Goal: Task Accomplishment & Management: Use online tool/utility

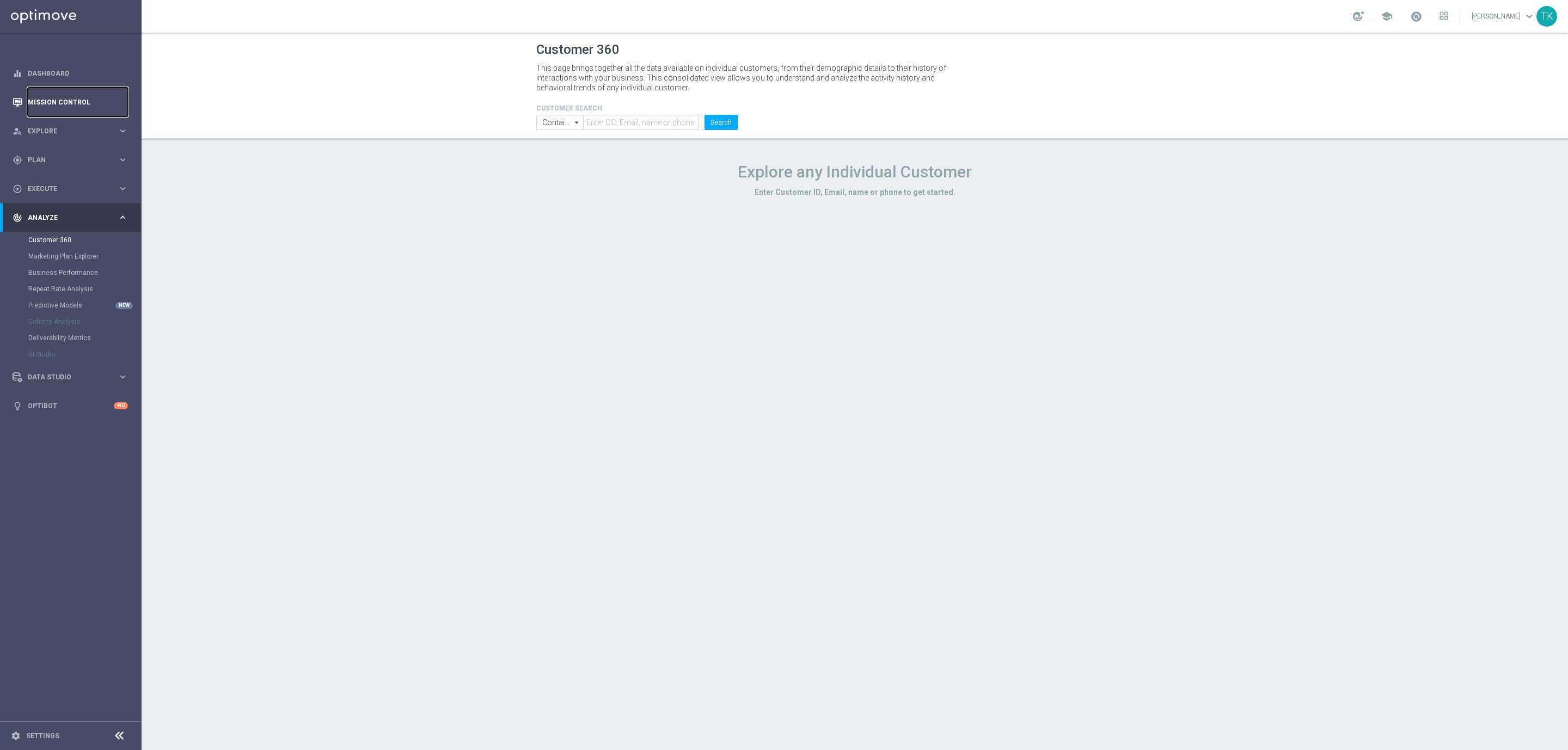
click at [36, 106] on link "Mission Control" at bounding box center [77, 102] width 100 height 29
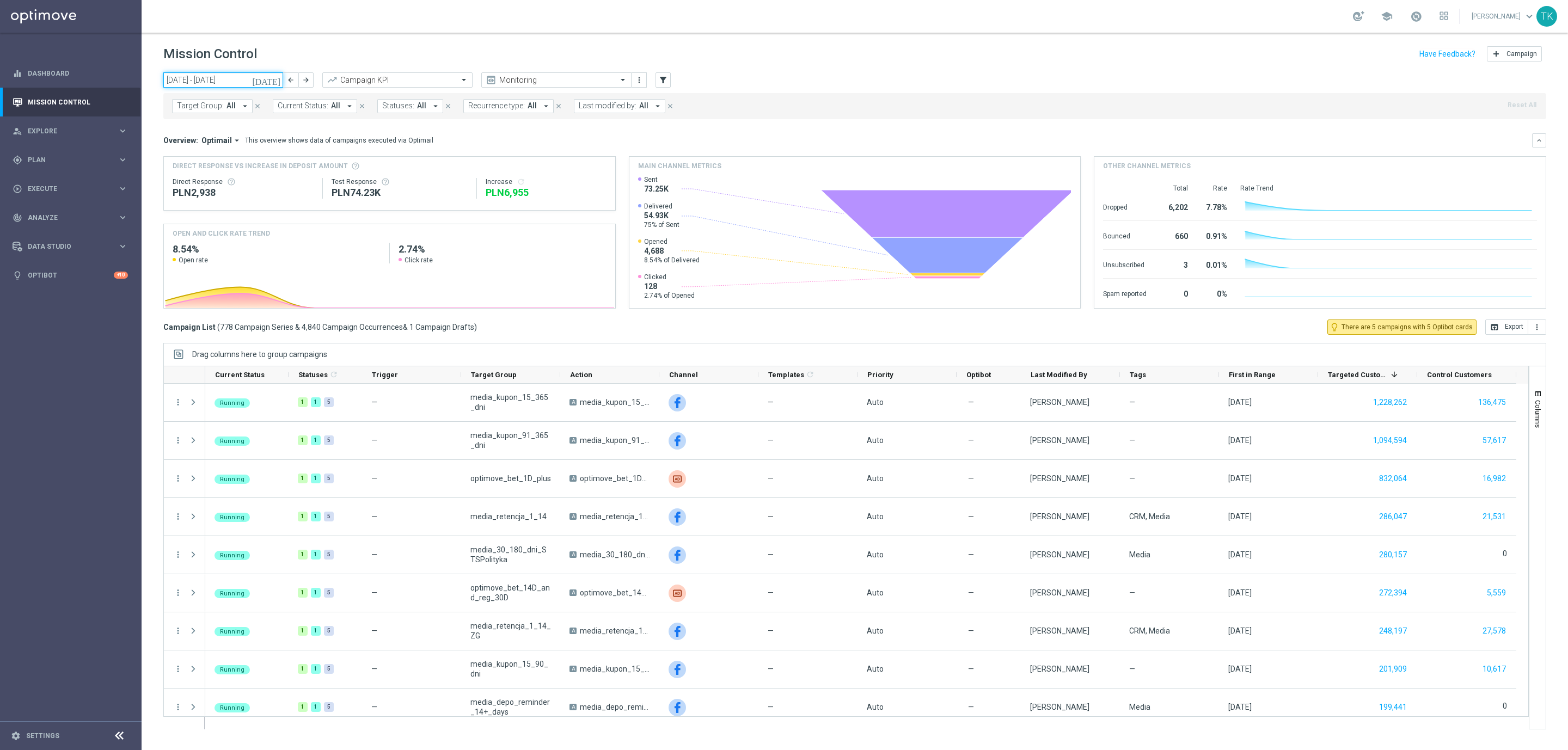
click at [209, 83] on input "[DATE] - [DATE]" at bounding box center [223, 80] width 120 height 15
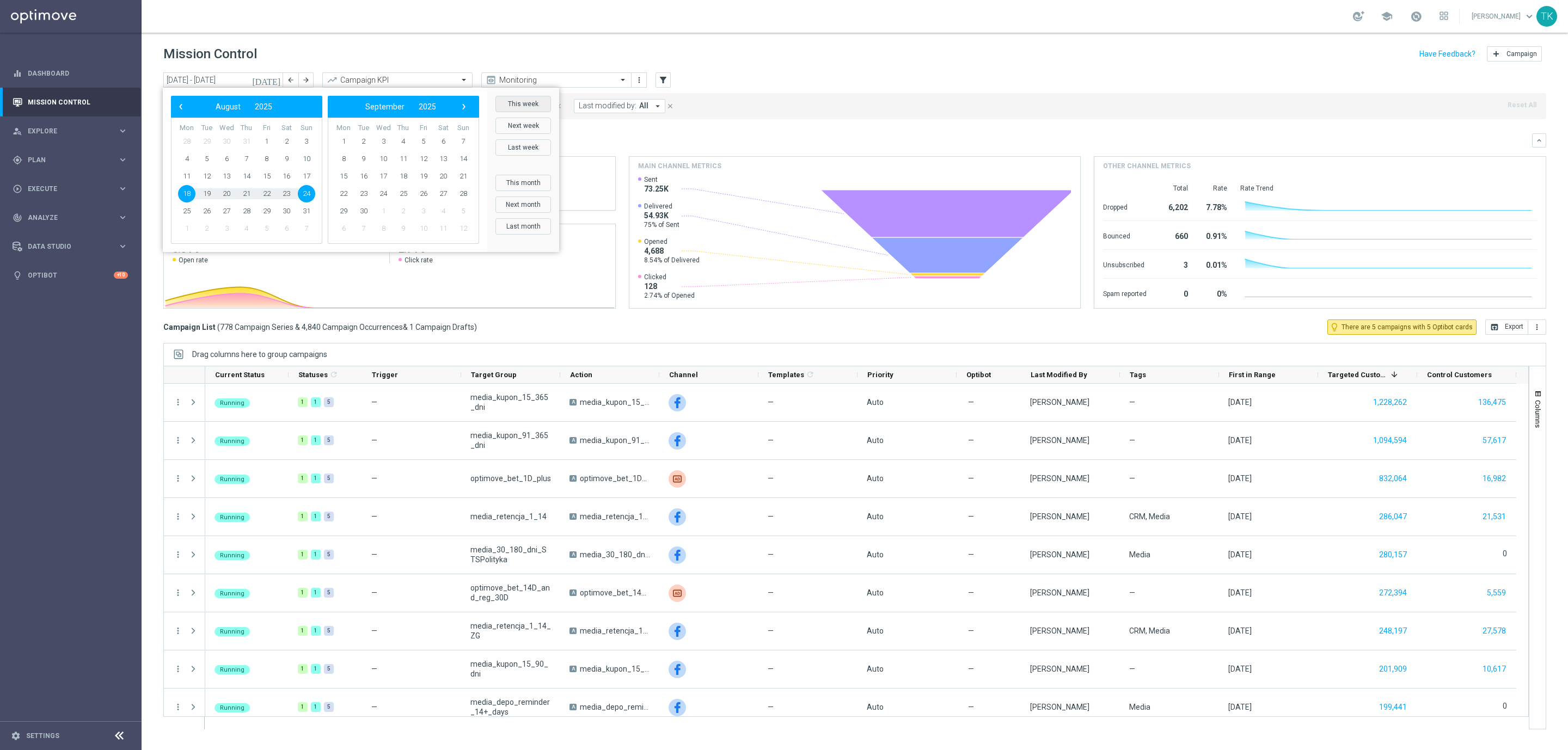
click at [524, 108] on button "This week" at bounding box center [523, 104] width 56 height 17
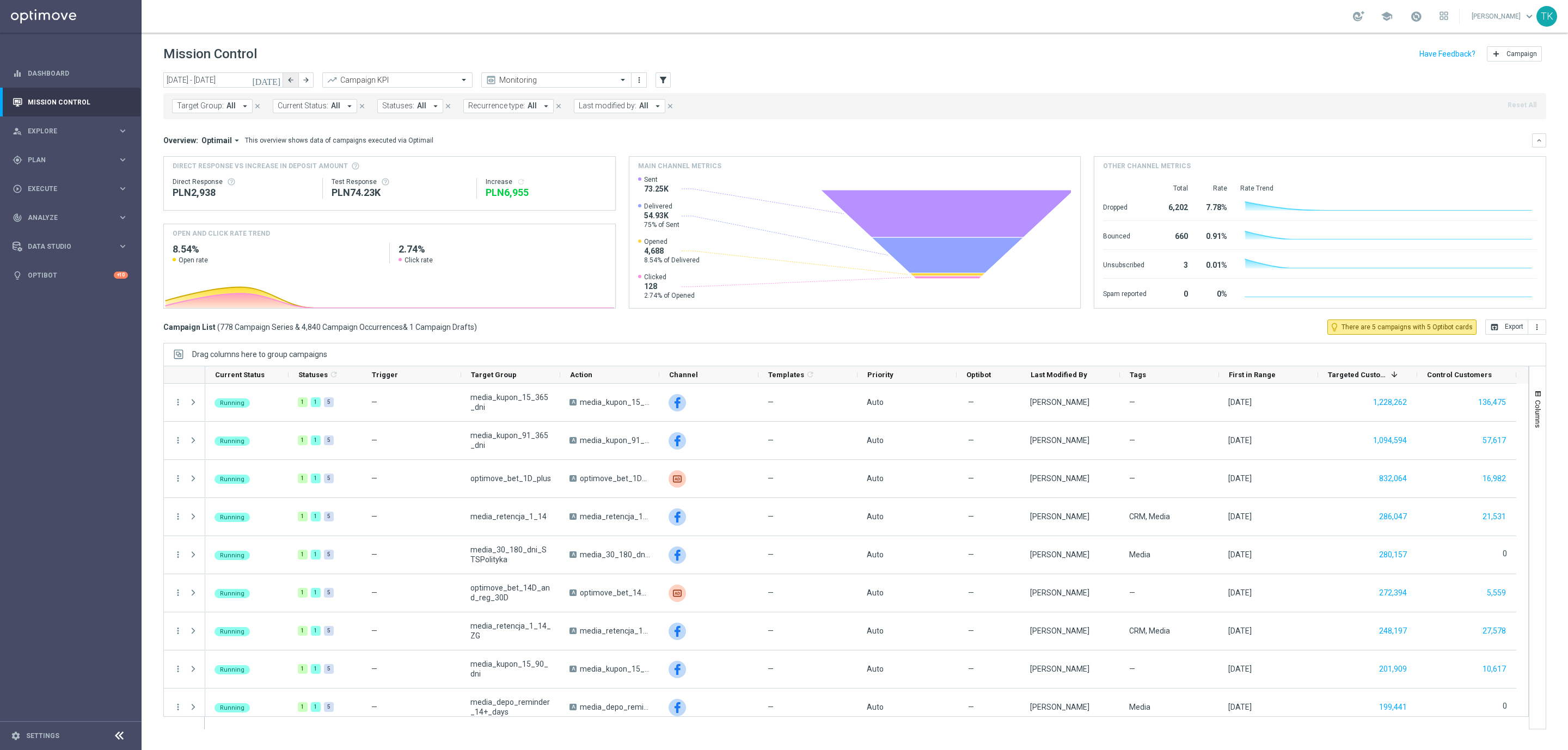
click at [286, 82] on button "arrow_back" at bounding box center [291, 80] width 15 height 15
type input "[DATE] - [DATE]"
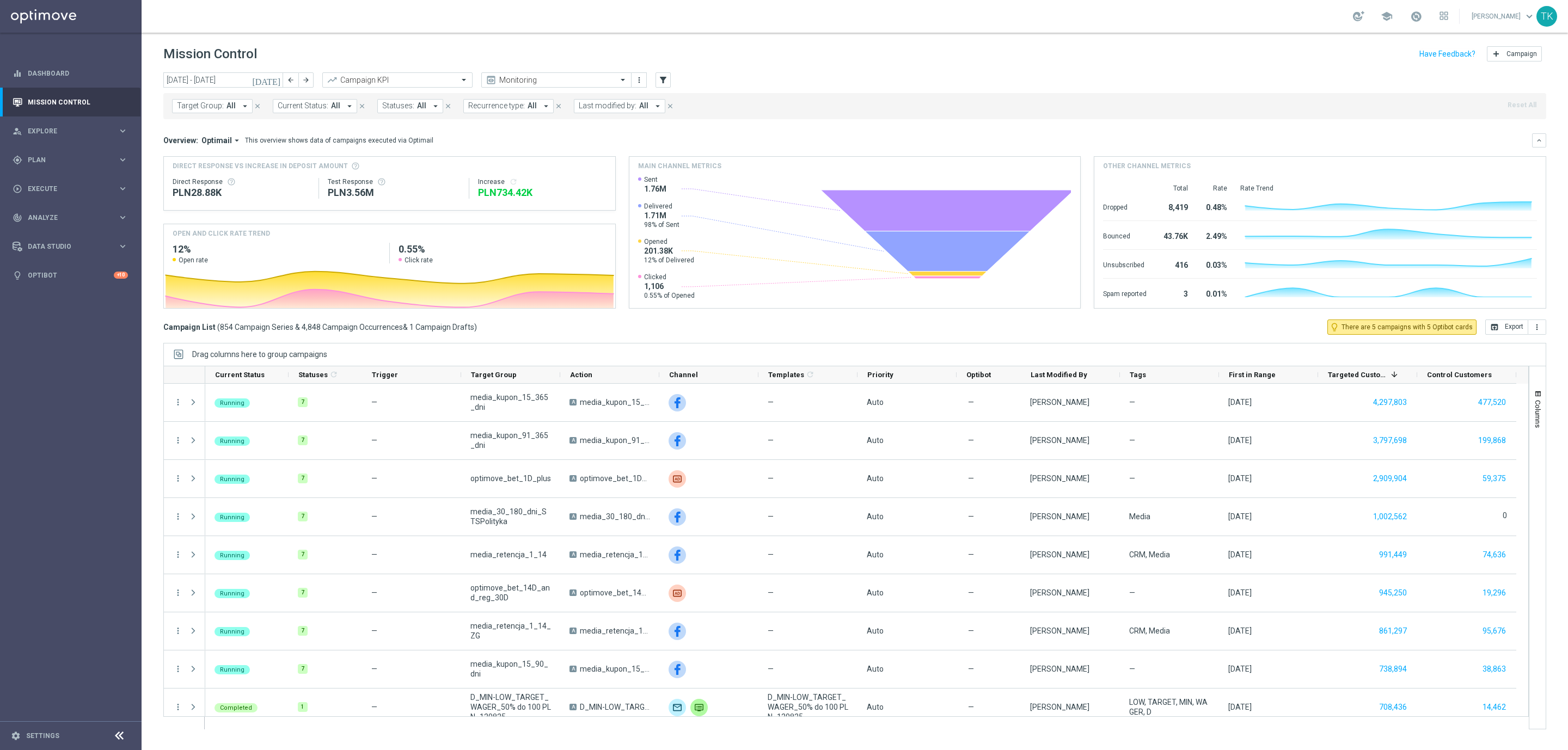
click at [206, 99] on button "Target Group: All arrow_drop_down" at bounding box center [212, 106] width 81 height 14
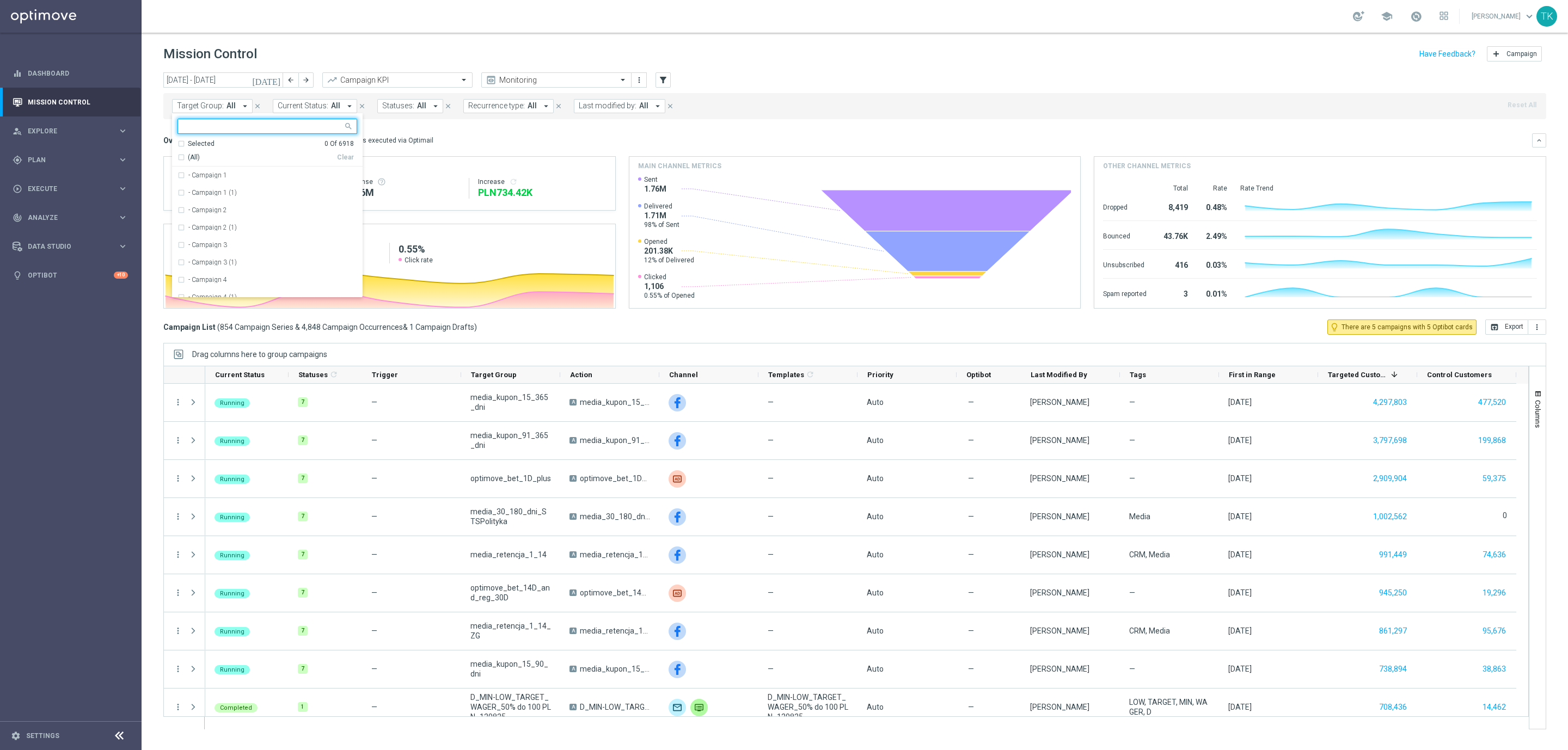
click at [196, 129] on input "text" at bounding box center [263, 126] width 160 height 9
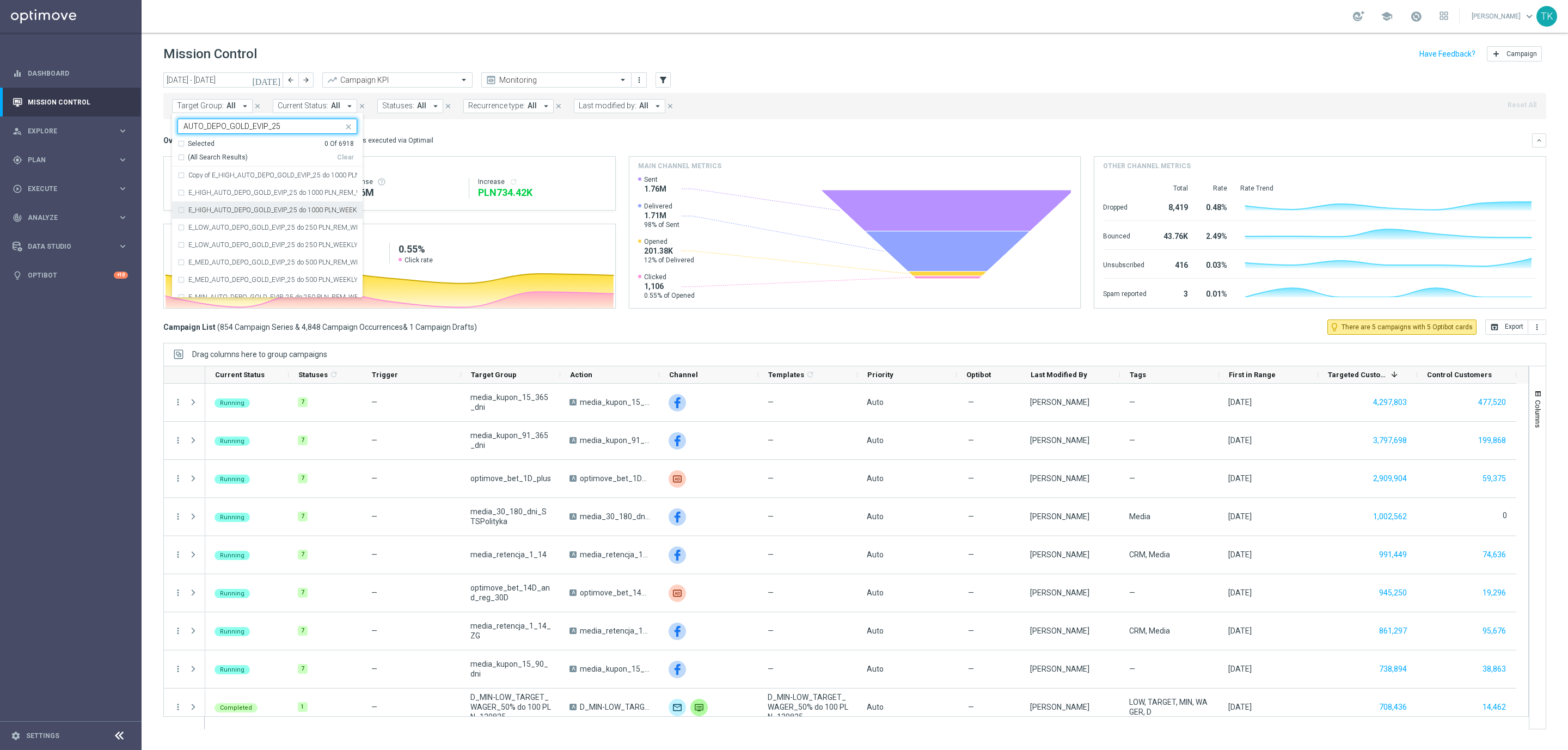
click at [211, 205] on div "E_HIGH_AUTO_DEPO_GOLD_EVIP_25 do 1000 PLN_WEEKLY" at bounding box center [267, 210] width 180 height 17
type input "AUTO_DEPO_GOLD_EVIP_25"
click at [209, 242] on div "E_LOW_AUTO_DEPO_GOLD_EVIP_25 do 250 PLN_WEEKLY" at bounding box center [267, 244] width 180 height 17
click at [208, 281] on label "E_MED_AUTO_DEPO_GOLD_EVIP_25 do 500 PLN_WEEKLY" at bounding box center [273, 280] width 169 height 6
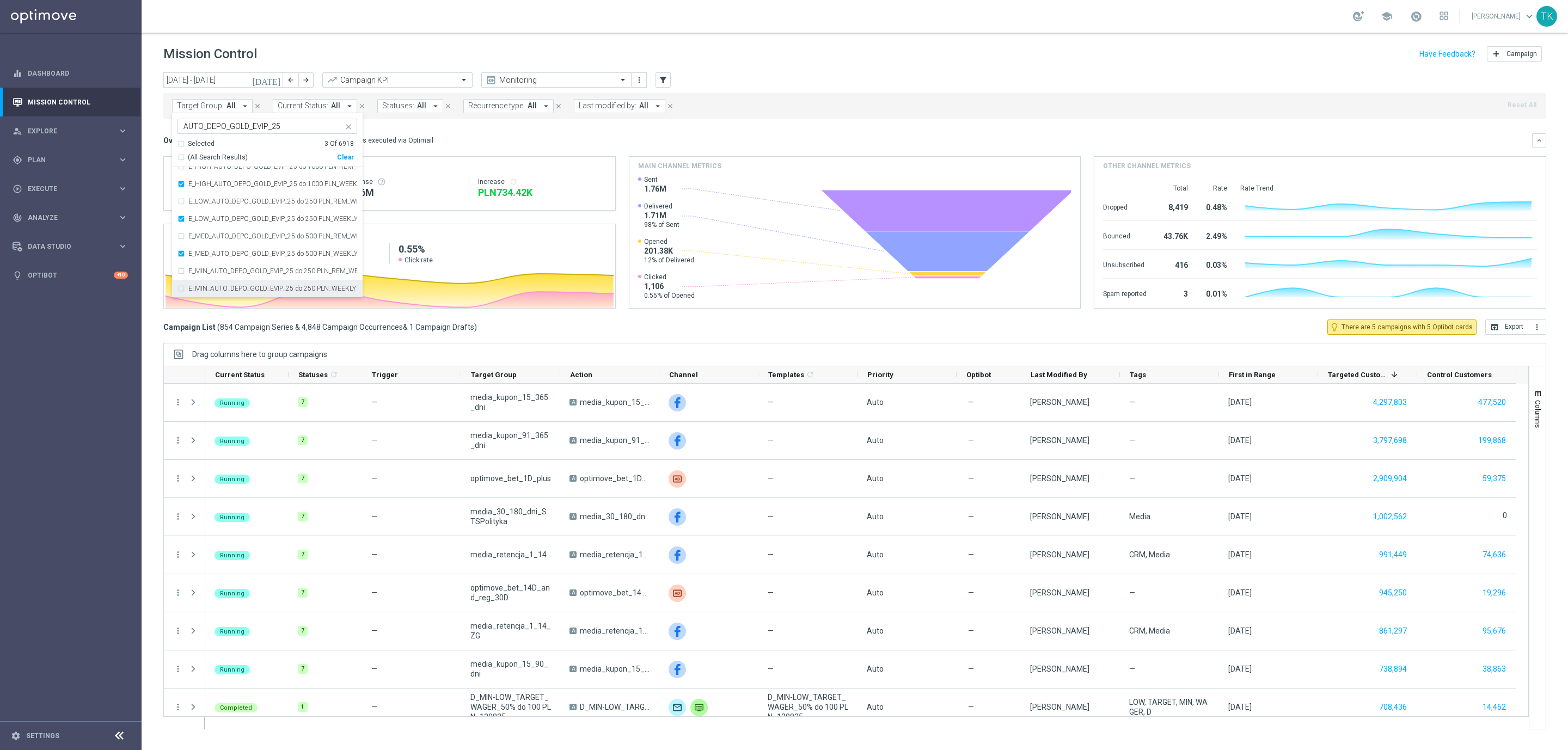
click at [198, 287] on label "E_MIN_AUTO_DEPO_GOLD_EVIP_25 do 250 PLN_WEEKLY" at bounding box center [273, 288] width 168 height 6
click at [152, 172] on div "[DATE] [DATE] - [DATE] arrow_back arrow_forward Campaign KPI trending_up Monito…" at bounding box center [855, 406] width 1426 height 668
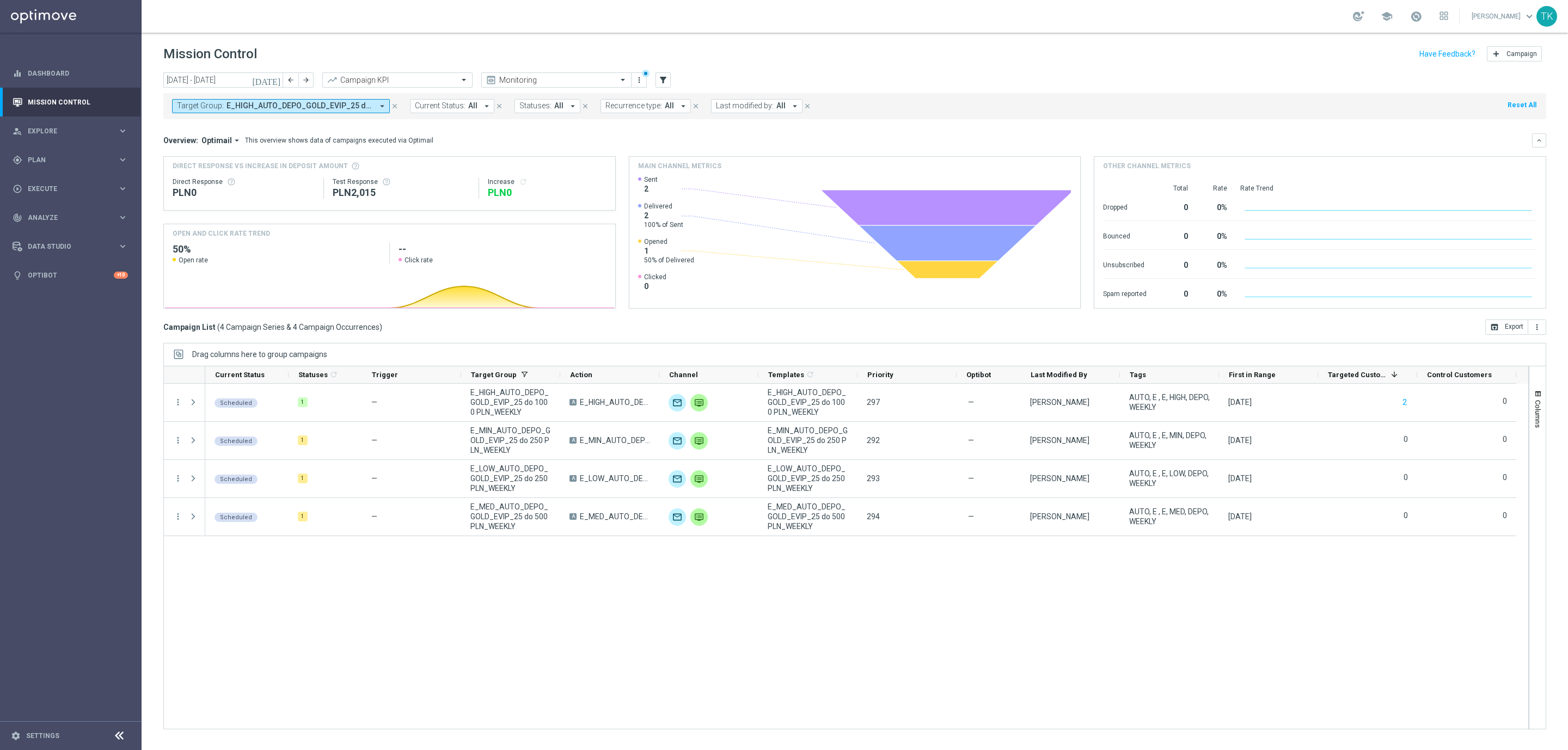
click at [280, 107] on span "E_HIGH_AUTO_DEPO_GOLD_EVIP_25 do 1000 PLN_WEEKLY, E_LOW_AUTO_DEPO_GOLD_EVIP_25 …" at bounding box center [300, 105] width 147 height 9
click at [0, 0] on div "Clear" at bounding box center [0, 0] width 0 height 0
click at [191, 127] on input "text" at bounding box center [263, 126] width 160 height 9
paste input "AUTO_DEPO_SILVER_EVIP_25"
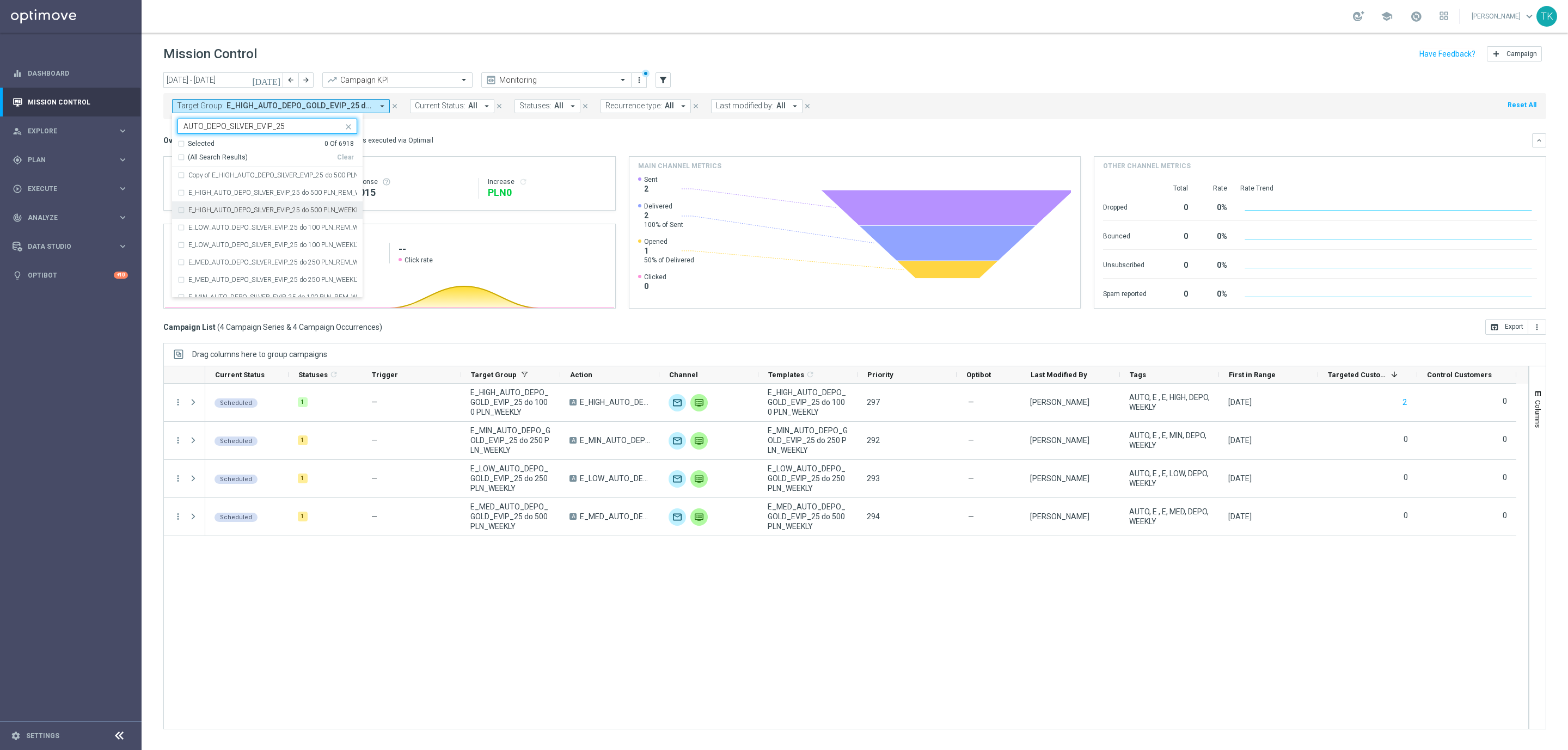
click at [220, 216] on div "E_HIGH_AUTO_DEPO_SILVER_EVIP_25 do 500 PLN_WEEKLY" at bounding box center [267, 210] width 180 height 17
type input "AUTO_DEPO_SILVER_EVIP_25"
click at [219, 240] on div "E_LOW_AUTO_DEPO_SILVER_EVIP_25 do 100 PLN_WEEKLY" at bounding box center [267, 244] width 180 height 17
click at [212, 276] on div "E_MED_AUTO_DEPO_SILVER_EVIP_25 do 250 PLN_WEEKLY" at bounding box center [267, 280] width 180 height 17
click at [198, 286] on label "E_MIN_AUTO_DEPO_SILVER_EVIP_25 do 100 PLN_WEEKLY" at bounding box center [273, 288] width 169 height 6
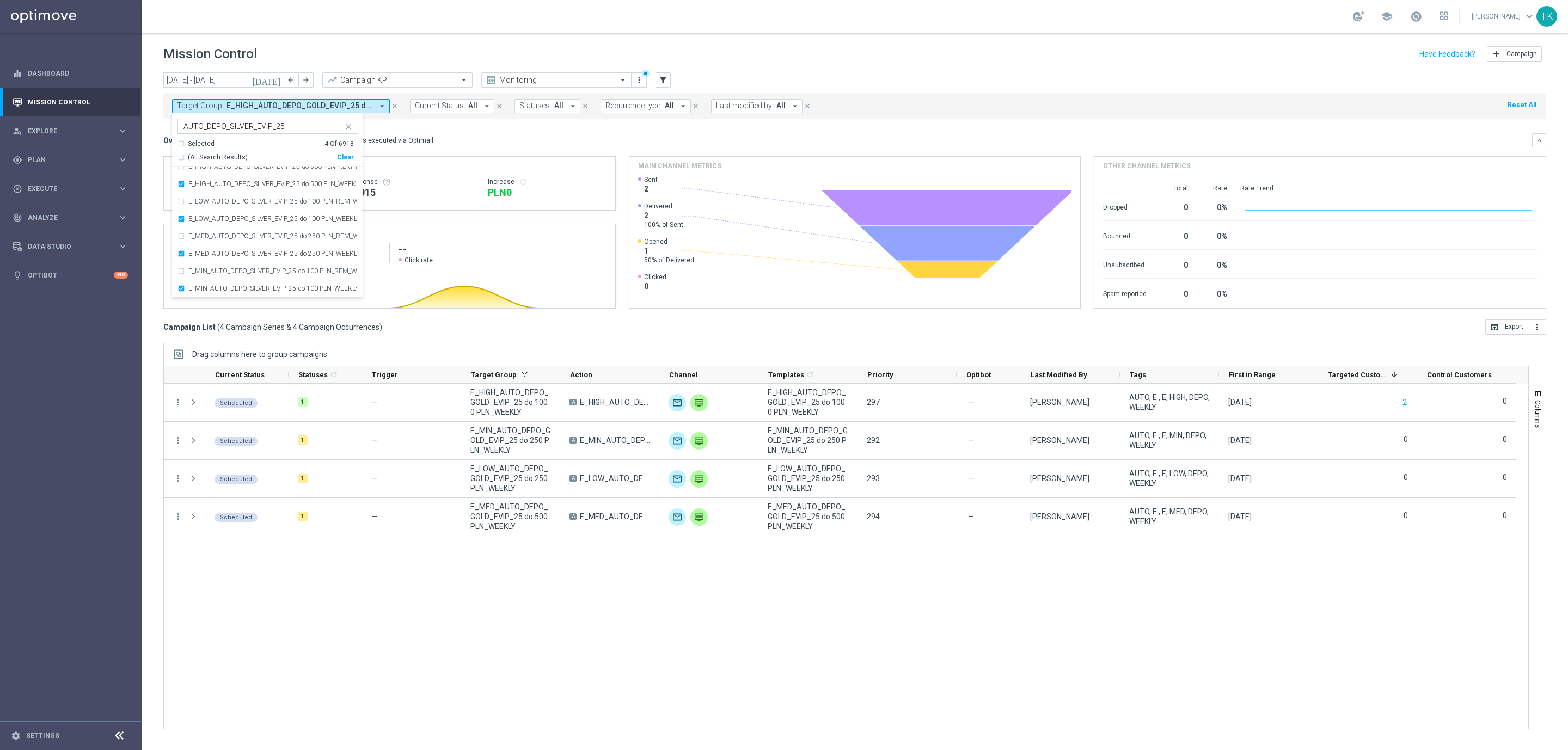
click at [149, 176] on div "[DATE] [DATE] - [DATE] arrow_back arrow_forward Campaign KPI trending_up Monito…" at bounding box center [855, 406] width 1426 height 668
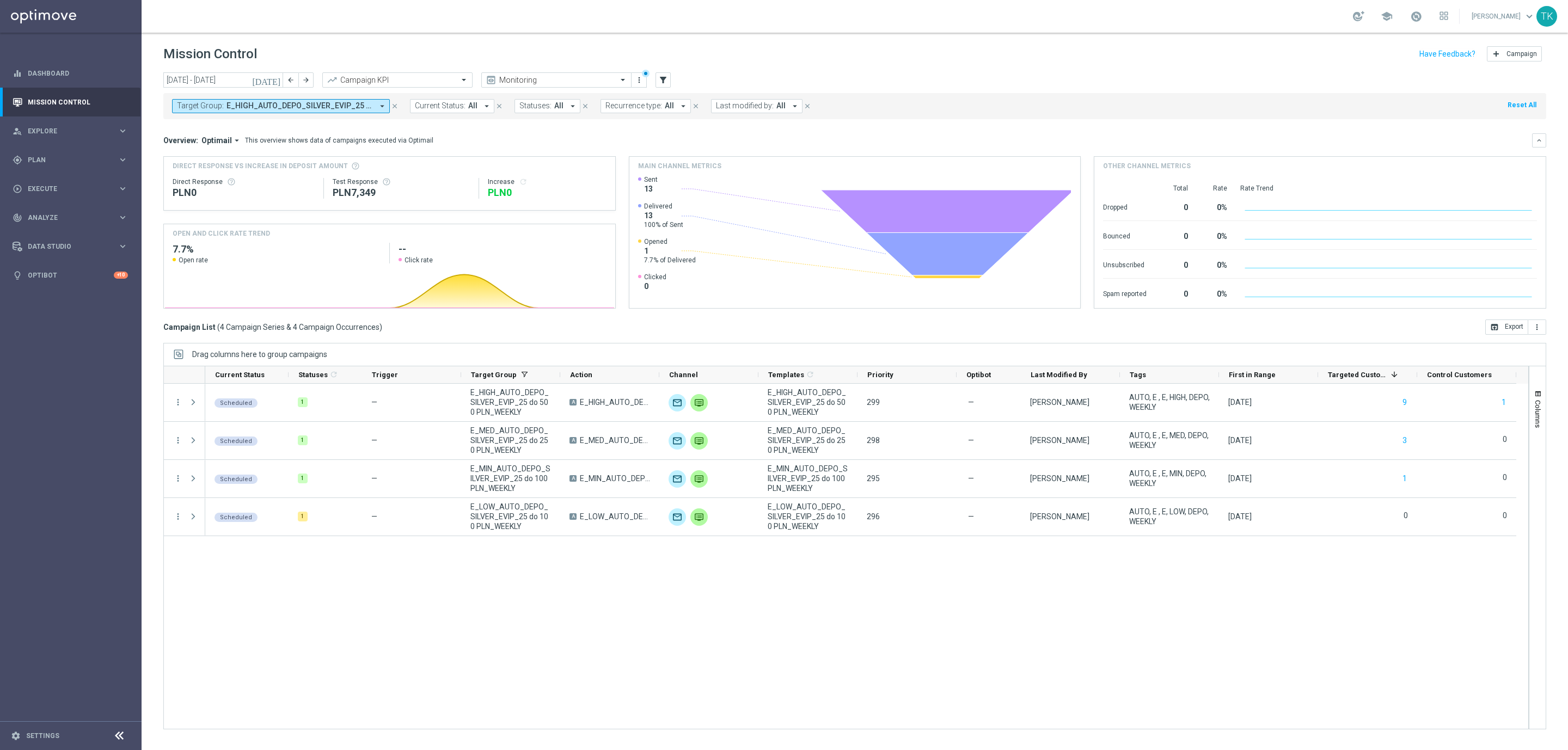
click at [326, 112] on button "Target Group: E_HIGH_AUTO_DEPO_SILVER_EVIP_25 do 500 PLN_WEEKLY, E_LOW_AUTO_DEP…" at bounding box center [281, 106] width 218 height 14
click at [0, 0] on div "Clear" at bounding box center [0, 0] width 0 height 0
click at [226, 123] on input "text" at bounding box center [263, 126] width 160 height 9
paste input "E_NH_AUTO_CASHBACK_GOLD_EVIP_5 do 250 PLN_WEEKLY"
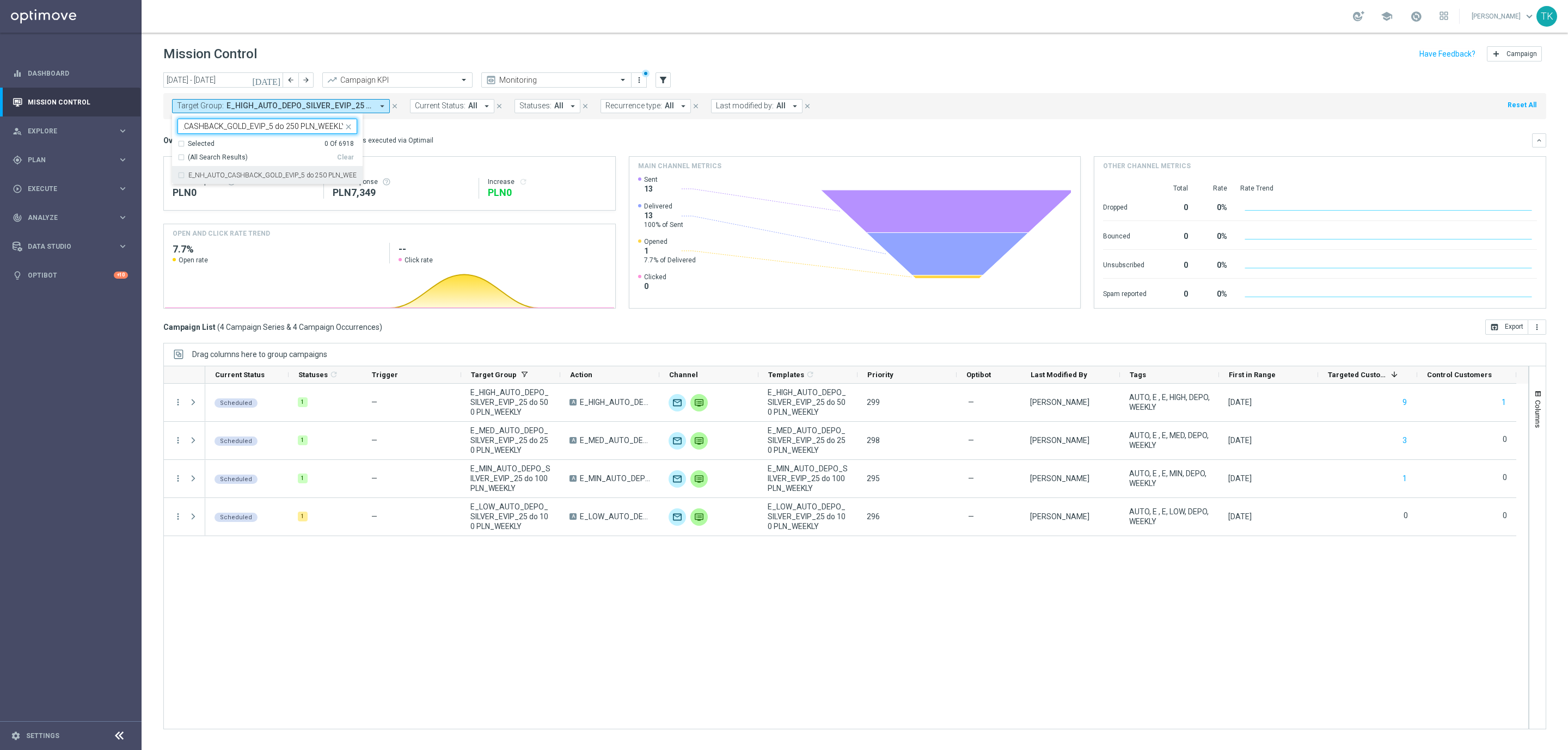
click at [216, 183] on div "E_NH_AUTO_CASHBACK_GOLD_EVIP_5 do 250 PLN_WEEKLY" at bounding box center [267, 175] width 180 height 17
type input "E_NH_AUTO_CASHBACK_GOLD_EVIP_5 do 250 PLN_WEEKLY"
click at [151, 128] on div "[DATE] [DATE] - [DATE] arrow_back arrow_forward Campaign KPI trending_up Monito…" at bounding box center [855, 406] width 1426 height 668
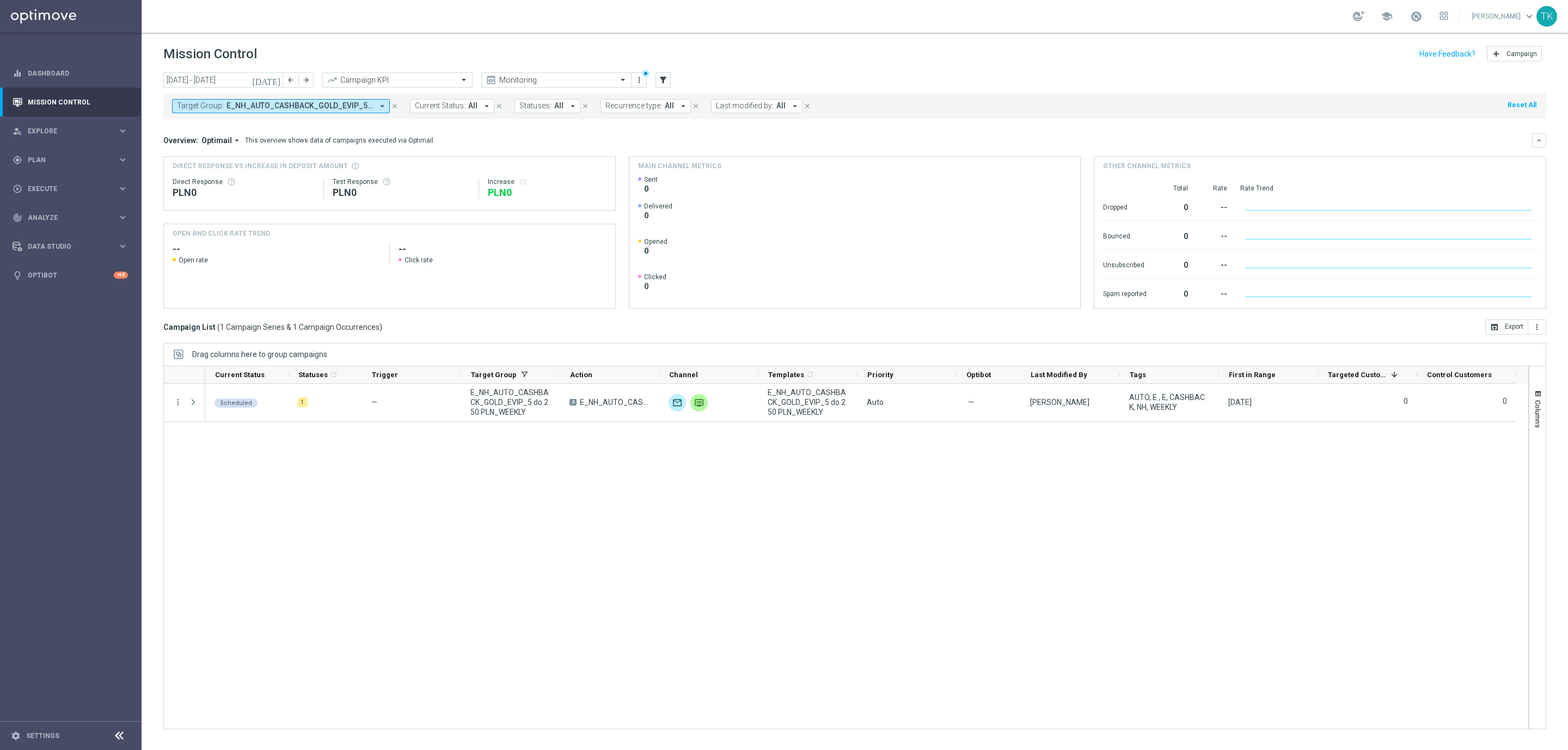
click at [306, 105] on span "E_NH_AUTO_CASHBACK_GOLD_EVIP_5 do 250 PLN_WEEKLY" at bounding box center [300, 105] width 147 height 9
click at [0, 0] on div "Clear" at bounding box center [0, 0] width 0 height 0
click at [253, 128] on input "text" at bounding box center [263, 126] width 160 height 9
paste input "E_NL_AUTO_CASHBACK_GOLD_EVIP_5 do 250 PLN_WEEKLY"
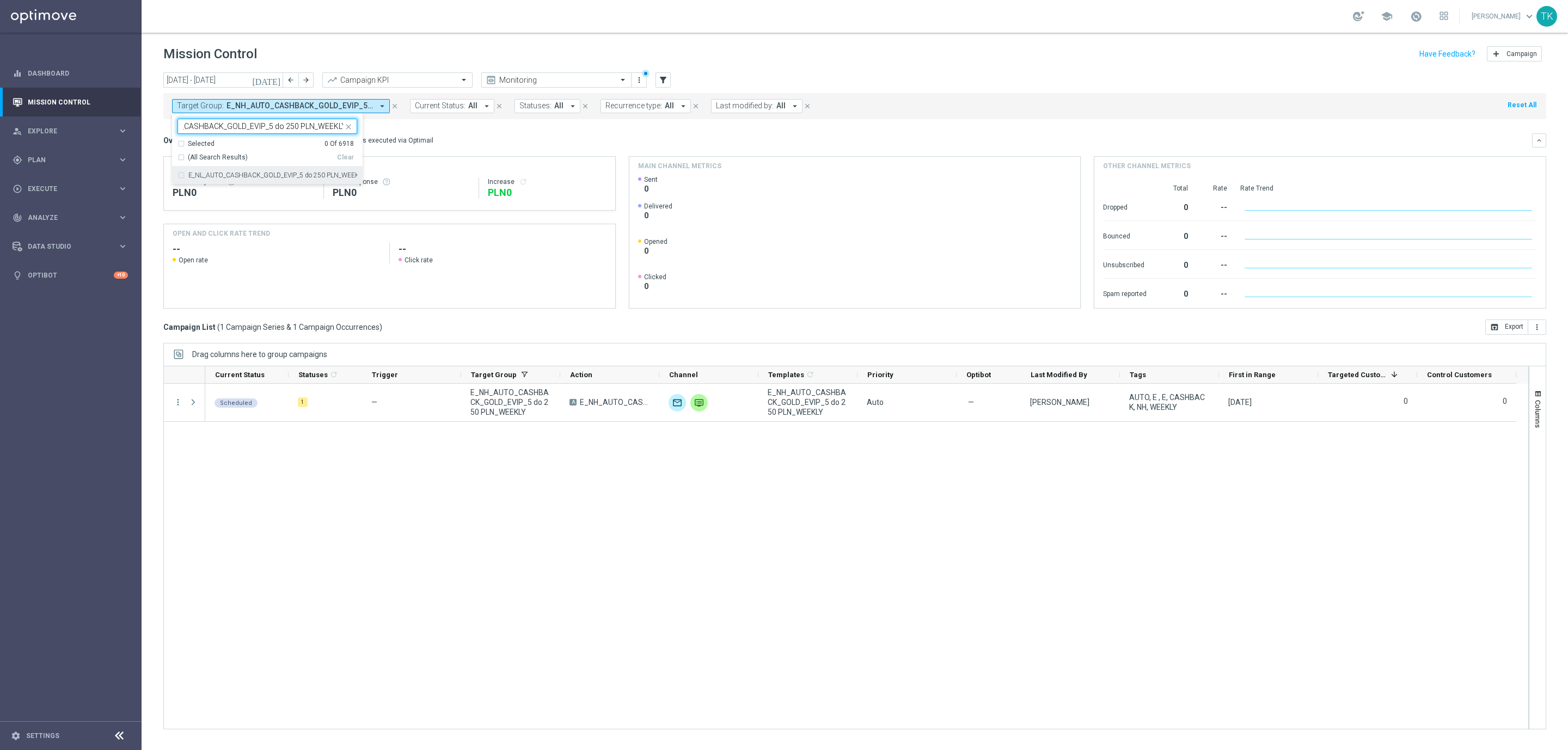
click at [229, 177] on label "E_NL_AUTO_CASHBACK_GOLD_EVIP_5 do 250 PLN_WEEKLY" at bounding box center [273, 175] width 169 height 6
type input "E_NL_AUTO_CASHBACK_GOLD_EVIP_5 do 250 PLN_WEEKLY"
click at [157, 132] on div "[DATE] [DATE] - [DATE] arrow_back arrow_forward Campaign KPI trending_up Monito…" at bounding box center [855, 406] width 1426 height 668
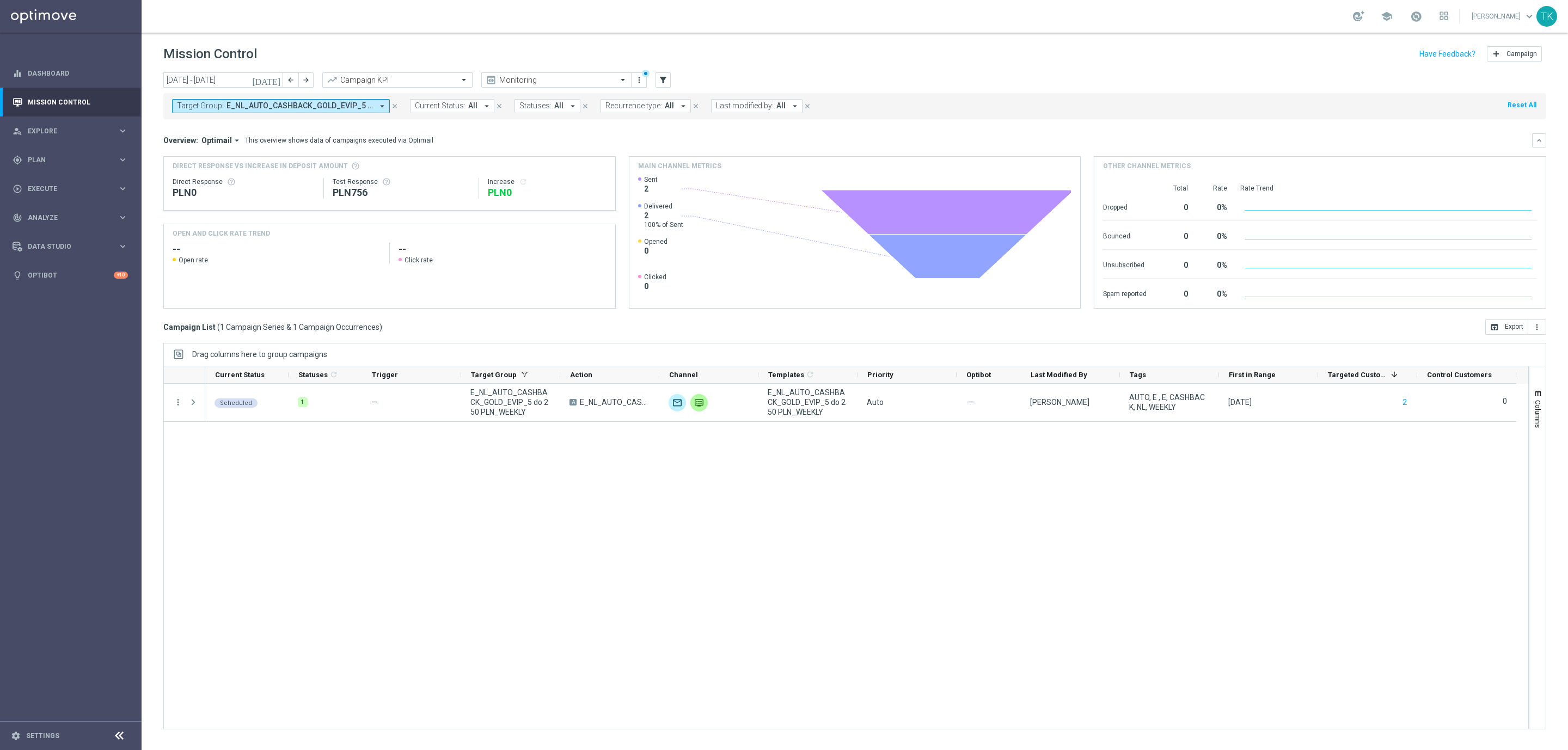
click at [284, 108] on span "E_NL_AUTO_CASHBACK_GOLD_EVIP_5 do 250 PLN_WEEKLY" at bounding box center [300, 105] width 147 height 9
click at [0, 0] on div "Clear" at bounding box center [0, 0] width 0 height 0
click at [213, 118] on div "Selected 0 Of 6918 (All) Clear - Campaign 1 - Campaign 1 (1) - Campaign 2 - Cam…" at bounding box center [267, 205] width 191 height 185
click at [213, 126] on input "text" at bounding box center [263, 126] width 160 height 9
paste input "E_NH_AUTO_CASHBACK_GOLD_EVIP_5 do 250 PLN_TU_WEEKLY"
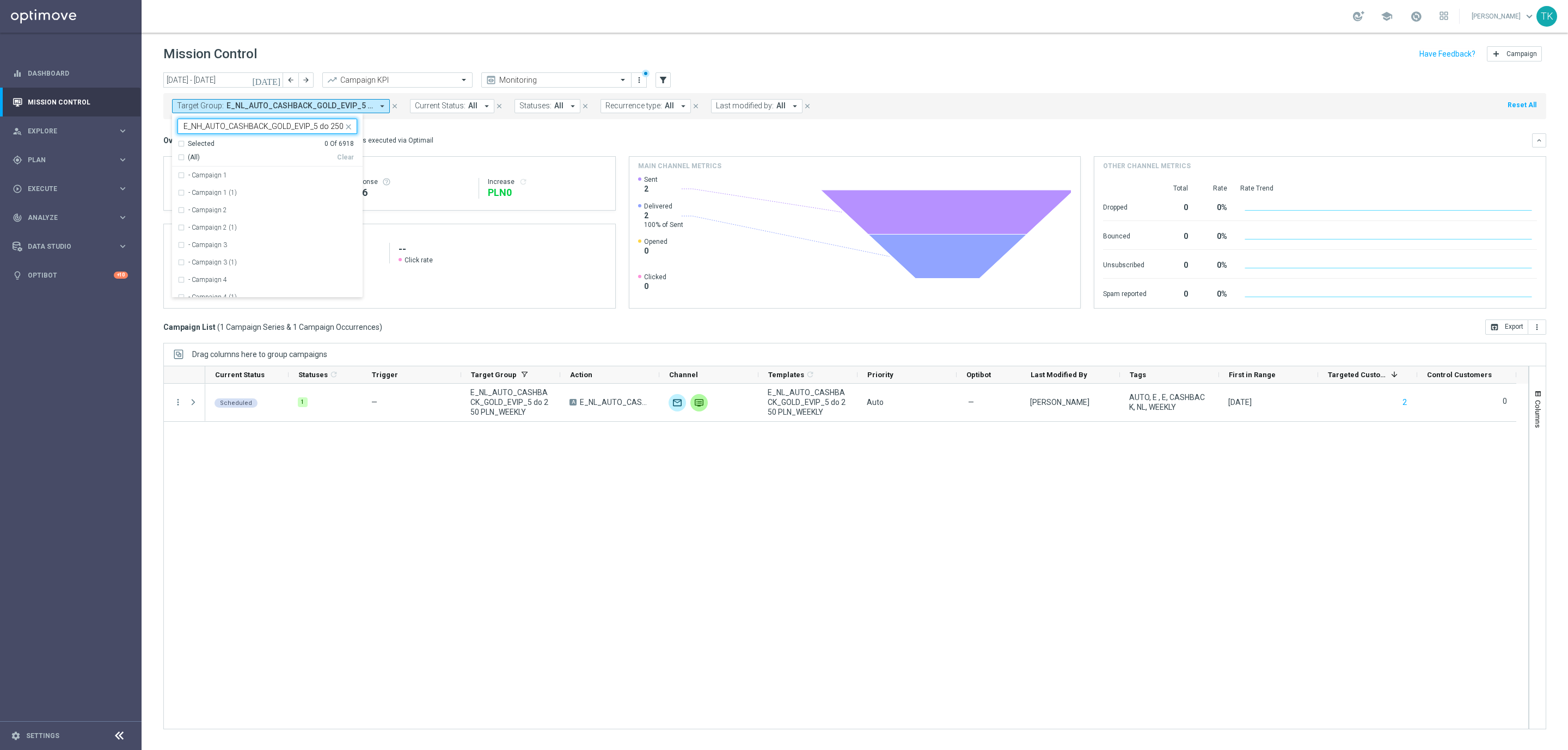
scroll to position [0, 58]
click at [202, 178] on label "E_NH_AUTO_CASHBACK_GOLD_EVIP_5 do 250 PLN_TU_WEEKLY" at bounding box center [273, 175] width 169 height 6
type input "E_NH_AUTO_CASHBACK_GOLD_EVIP_5 do 250 PLN_TU_WEEKLY"
click at [155, 136] on div "[DATE] [DATE] - [DATE] arrow_back arrow_forward Campaign KPI trending_up Monito…" at bounding box center [855, 406] width 1426 height 668
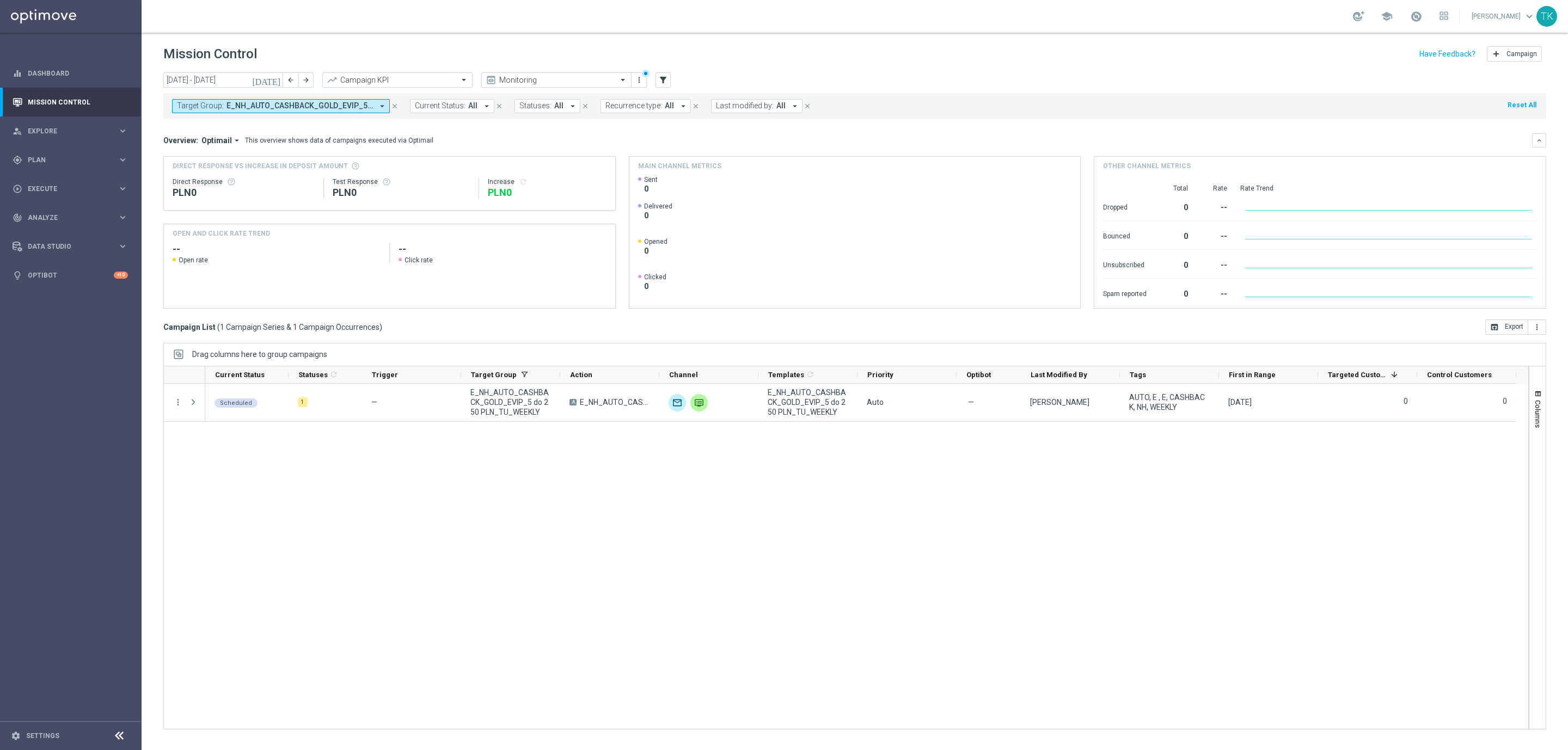
click at [332, 105] on span "E_NH_AUTO_CASHBACK_GOLD_EVIP_5 do 250 PLN_TU_WEEKLY" at bounding box center [300, 105] width 147 height 9
click at [0, 0] on div "Clear" at bounding box center [0, 0] width 0 height 0
click at [246, 128] on input "text" at bounding box center [263, 126] width 160 height 9
paste input "E_NL_AUTO_CASHBACK_GOLD_EVIP_5 do 250 PLN_TU_WEEKLY"
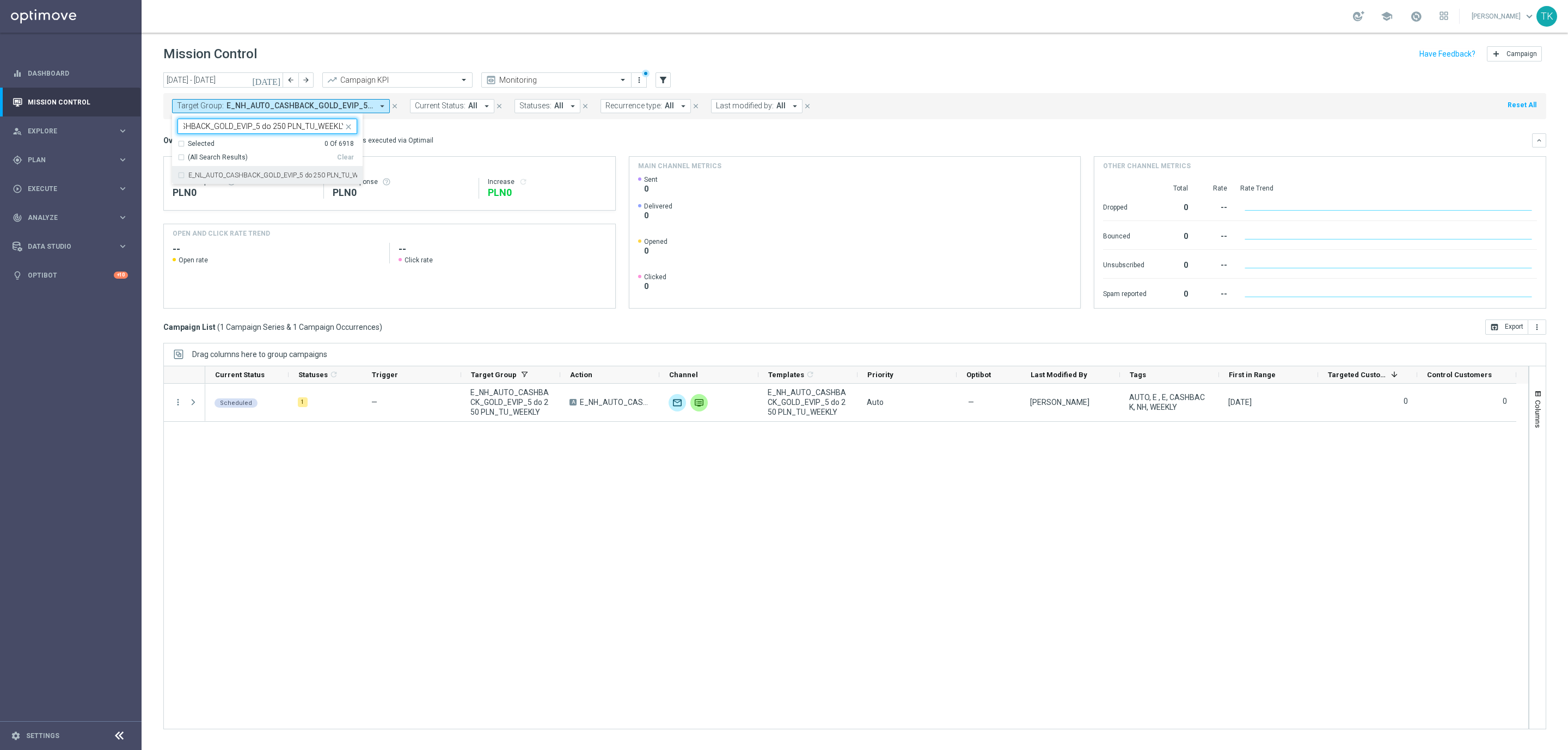
click at [225, 176] on label "E_NL_AUTO_CASHBACK_GOLD_EVIP_5 do 250 PLN_TU_WEEKLY" at bounding box center [273, 175] width 169 height 6
type input "E_NL_AUTO_CASHBACK_GOLD_EVIP_5 do 250 PLN_TU_WEEKLY"
click at [162, 140] on div "[DATE] [DATE] - [DATE] arrow_back arrow_forward Campaign KPI trending_up Monito…" at bounding box center [855, 406] width 1426 height 668
click at [316, 103] on span "E_NL_AUTO_CASHBACK_GOLD_EVIP_5 do 250 PLN_TU_WEEKLY" at bounding box center [300, 105] width 147 height 9
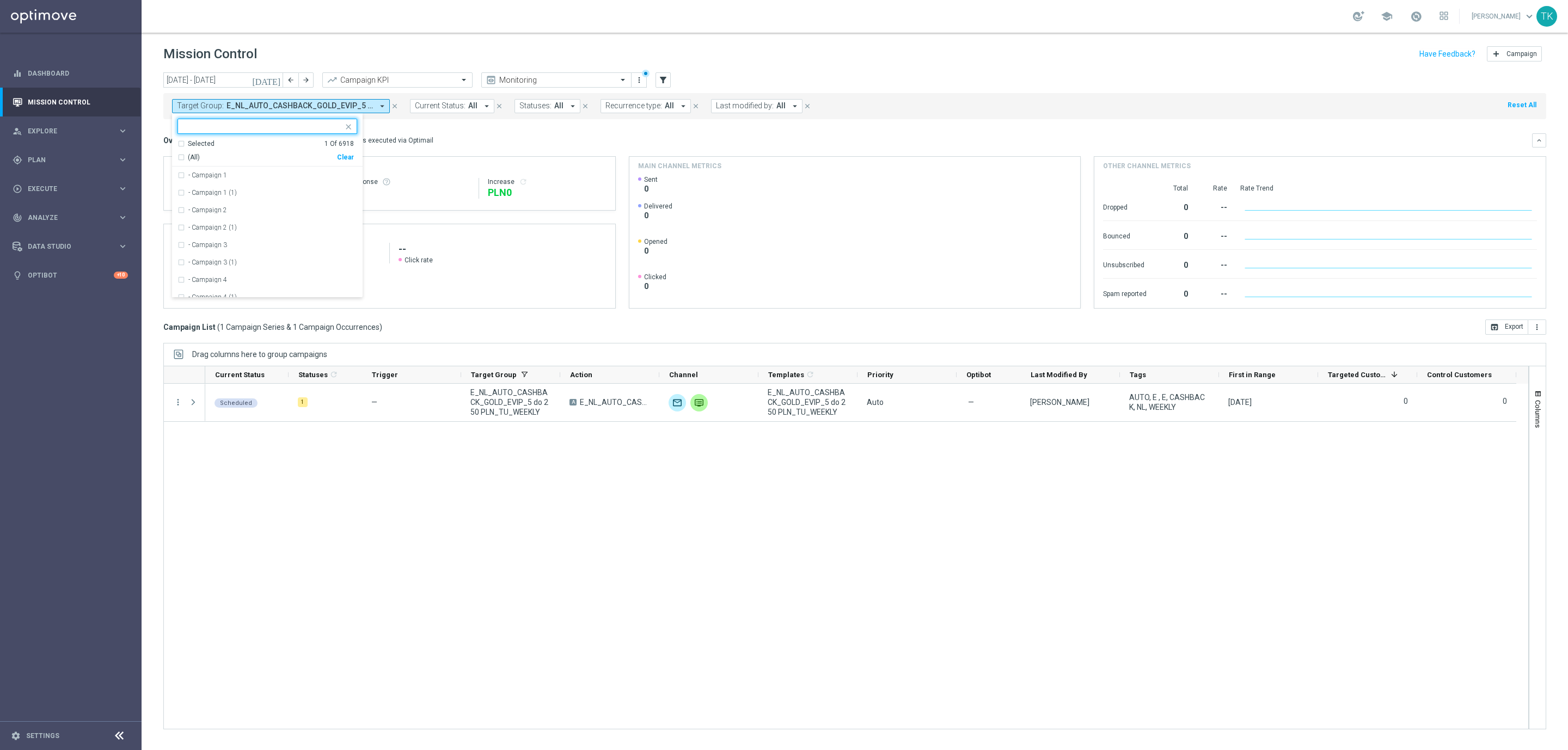
click at [0, 0] on div "Clear" at bounding box center [0, 0] width 0 height 0
click at [206, 121] on div at bounding box center [261, 126] width 165 height 14
paste input "E_NH_AUTO_CASHBACK_SILVER_EVIP_5 do 250 PLN_WEEKLY"
click at [207, 172] on label "E_NH_AUTO_CASHBACK_SILVER_EVIP_5 do 250 PLN_WEEKLY" at bounding box center [273, 175] width 169 height 6
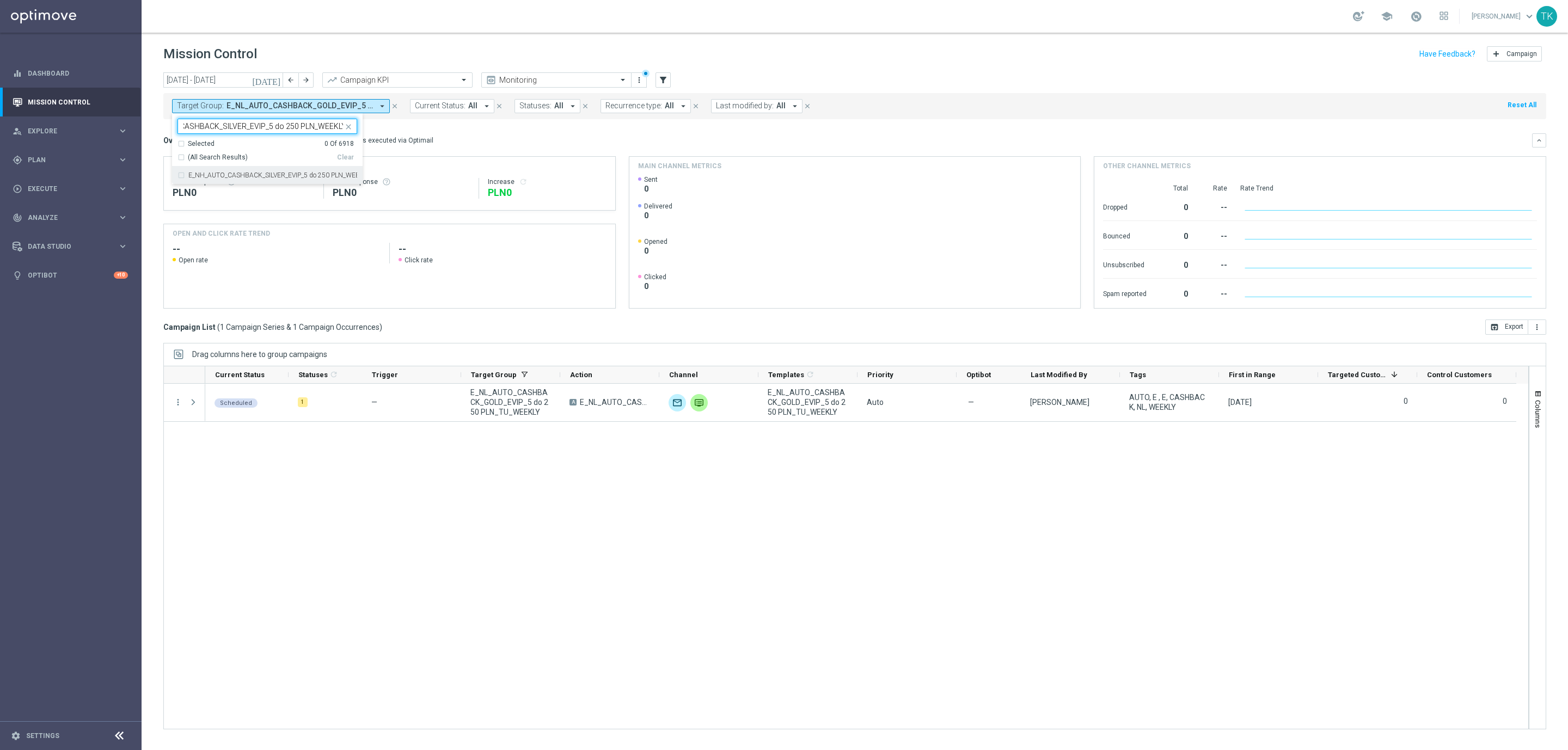
type input "E_NH_AUTO_CASHBACK_SILVER_EVIP_5 do 250 PLN_WEEKLY"
click at [164, 136] on h3 "Overview:" at bounding box center [180, 140] width 35 height 10
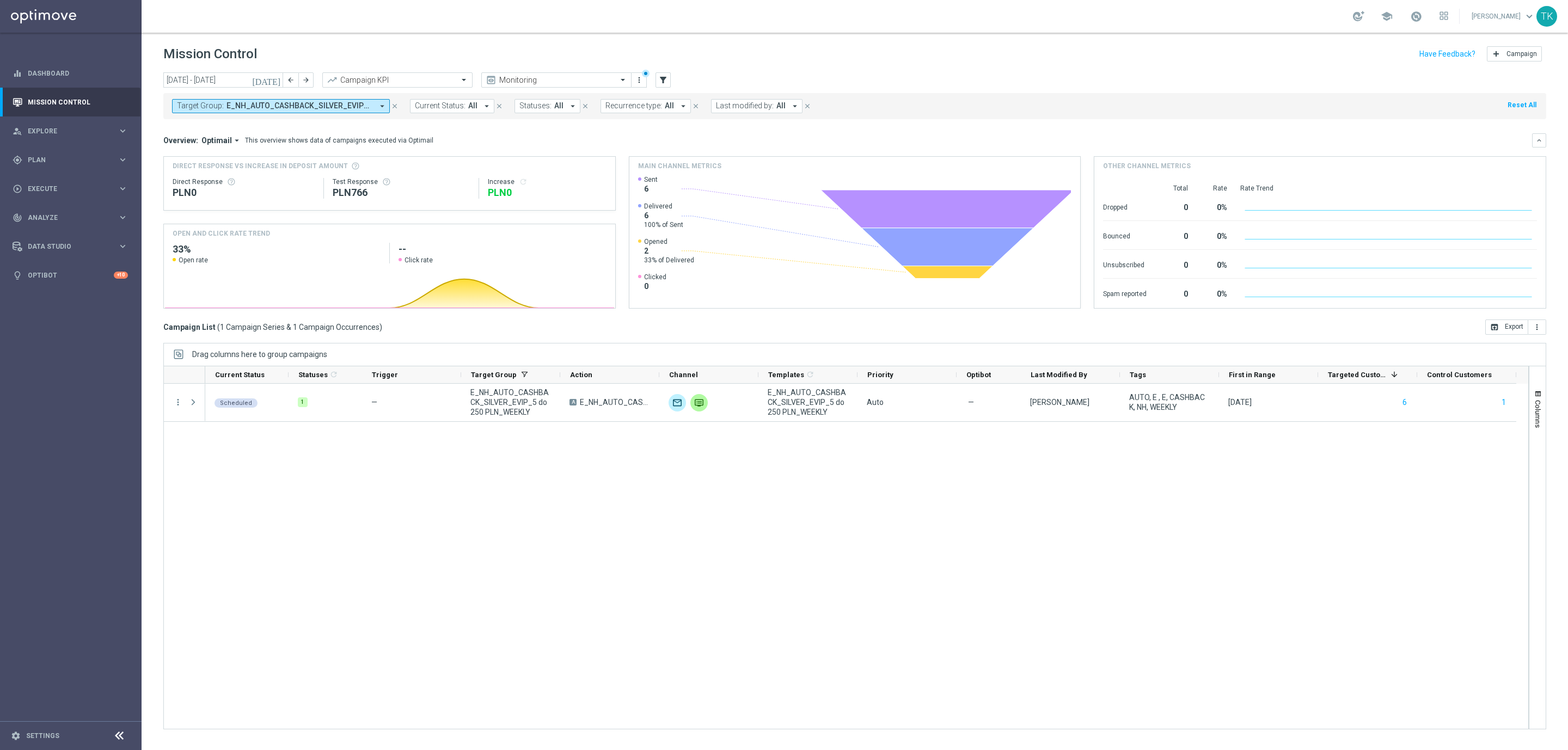
click at [297, 108] on span "E_NH_AUTO_CASHBACK_SILVER_EVIP_5 do 250 PLN_WEEKLY" at bounding box center [300, 105] width 147 height 9
click at [0, 0] on div "Clear" at bounding box center [0, 0] width 0 height 0
click at [229, 121] on div at bounding box center [261, 126] width 165 height 14
paste input "E_NL_AUTO_CASHBACK_SILVER_EVIP_5 do 250 PLN_WEEKLY"
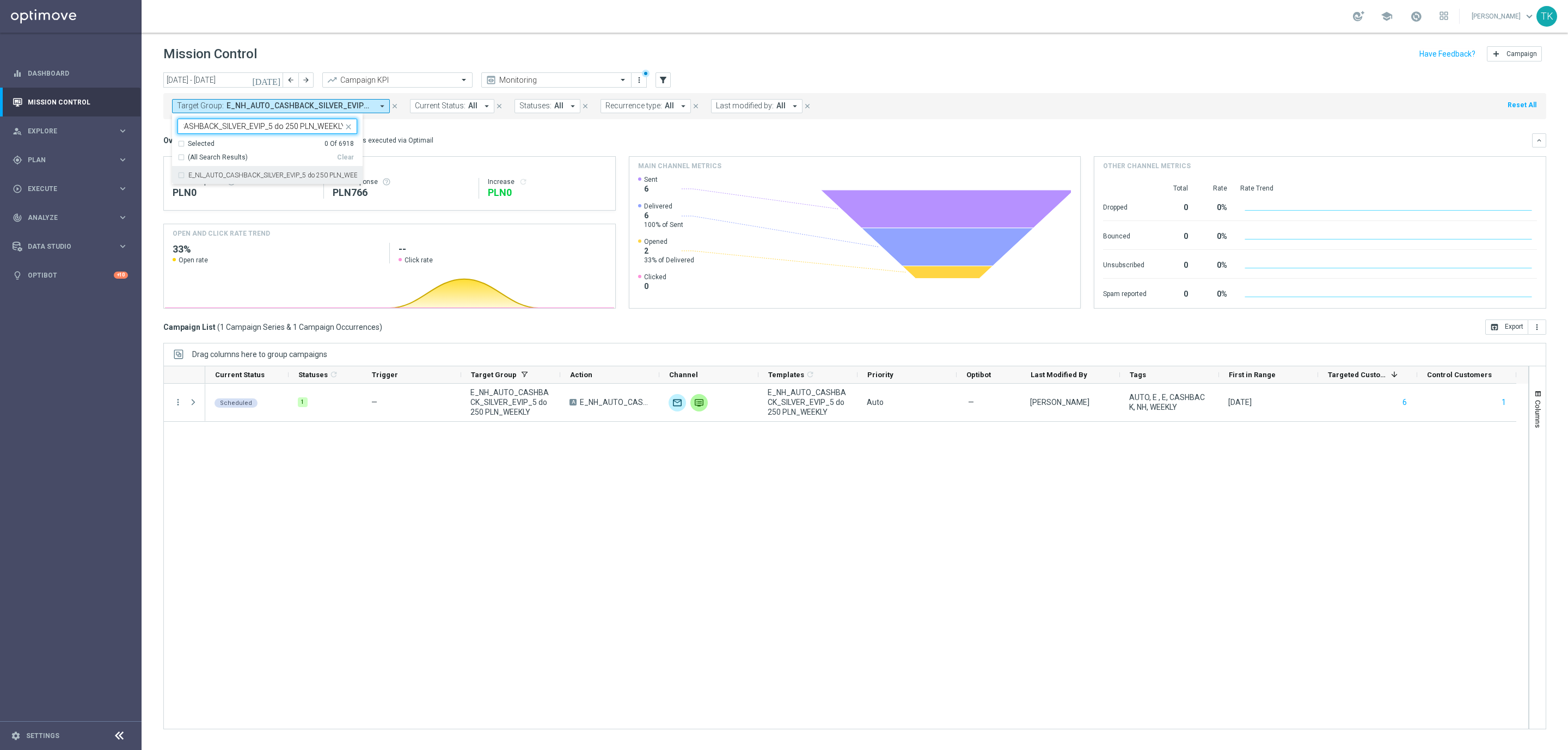
click at [194, 175] on label "E_NL_AUTO_CASHBACK_SILVER_EVIP_5 do 250 PLN_WEEKLY" at bounding box center [273, 175] width 169 height 6
type input "E_NL_AUTO_CASHBACK_SILVER_EVIP_5 do 250 PLN_WEEKLY"
click at [159, 134] on div "[DATE] [DATE] - [DATE] arrow_back arrow_forward Campaign KPI trending_up Monito…" at bounding box center [855, 406] width 1426 height 668
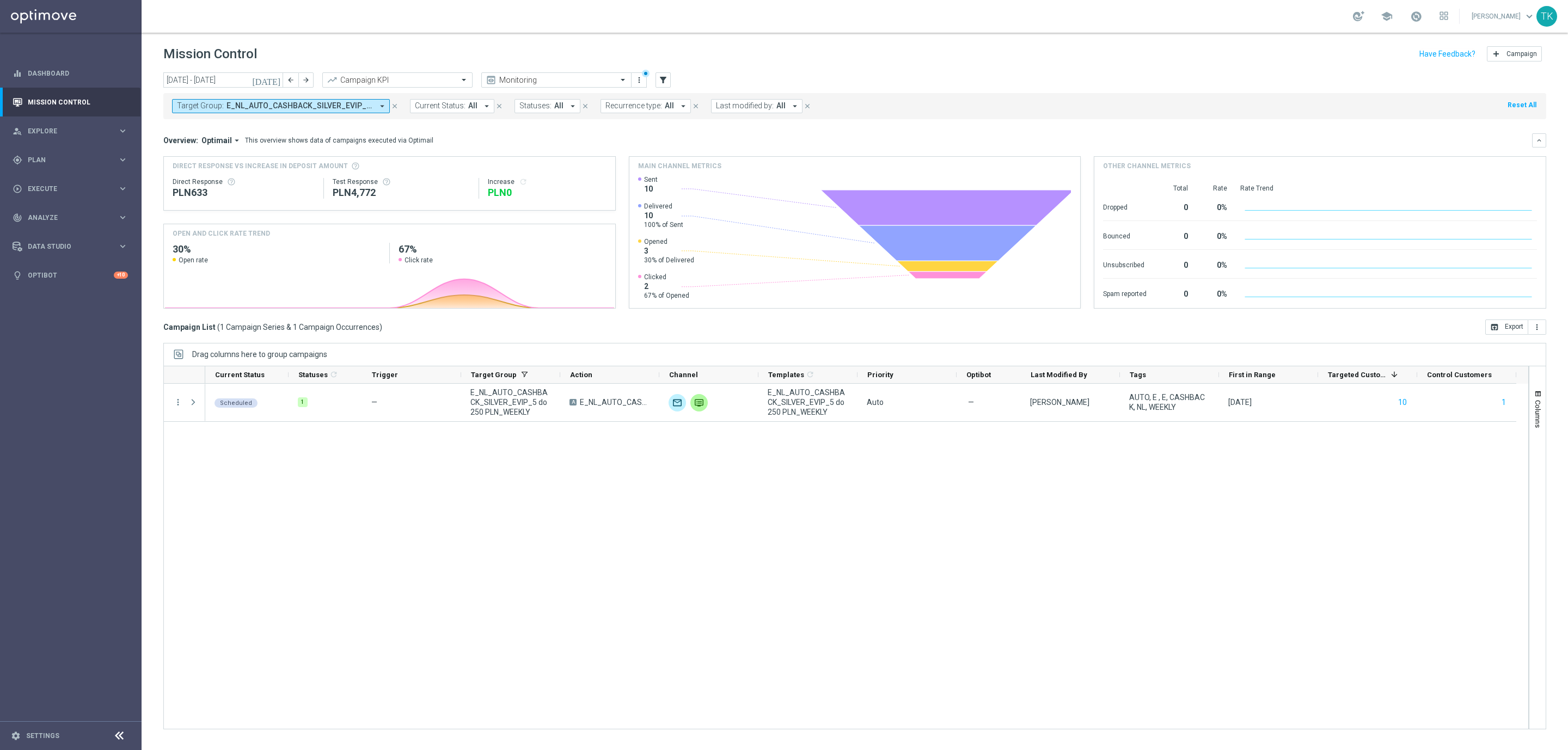
click at [271, 103] on span "E_NL_AUTO_CASHBACK_SILVER_EVIP_5 do 250 PLN_WEEKLY" at bounding box center [300, 105] width 147 height 9
click at [0, 0] on div "Clear" at bounding box center [0, 0] width 0 height 0
click at [304, 76] on icon "arrow_forward" at bounding box center [306, 80] width 8 height 8
type input "[DATE] - [DATE]"
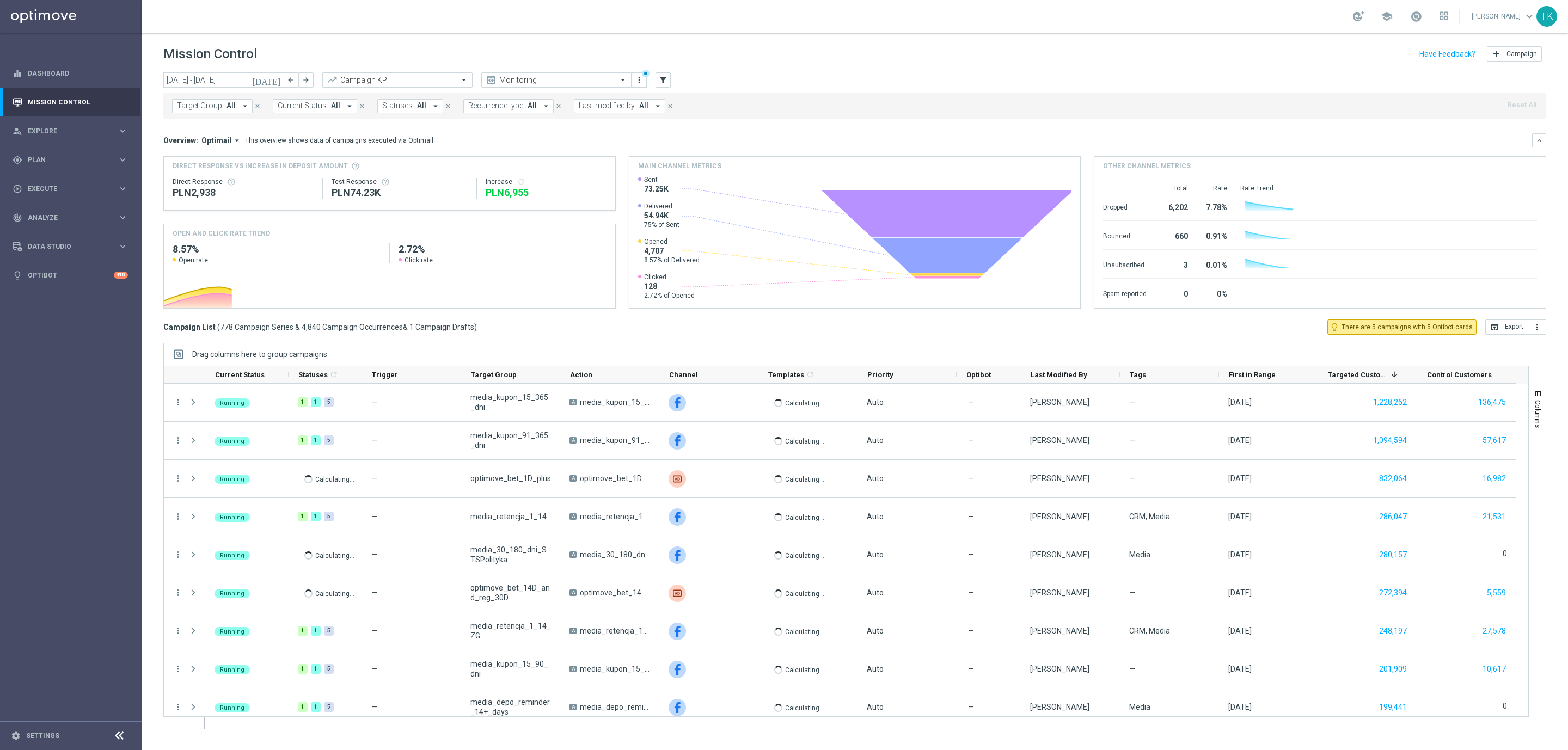
click at [202, 103] on span "Target Group:" at bounding box center [200, 105] width 47 height 9
click at [193, 120] on div at bounding box center [261, 126] width 165 height 14
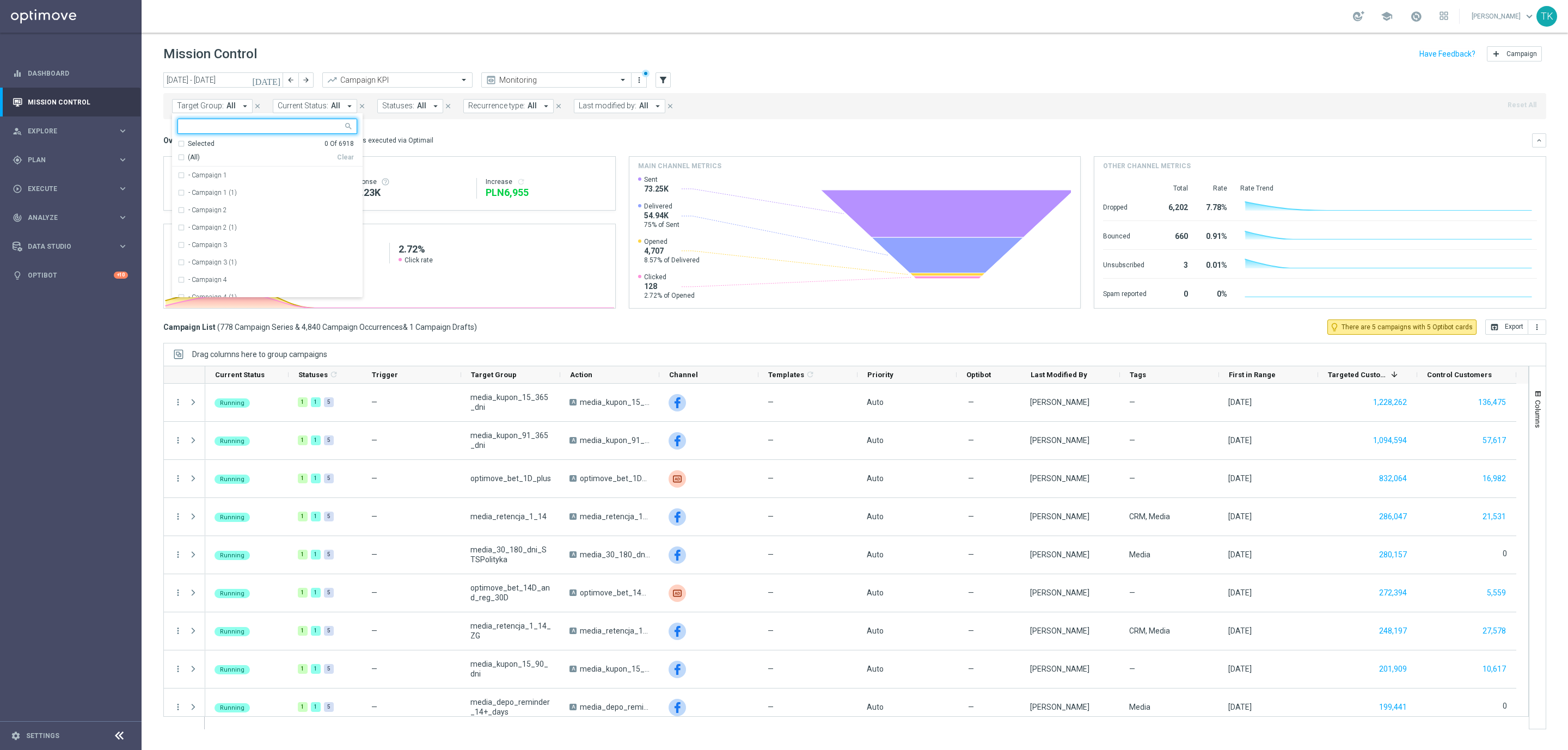
click at [201, 129] on input "text" at bounding box center [263, 126] width 160 height 9
click at [180, 155] on div "(All Search Results)" at bounding box center [258, 157] width 160 height 9
type input "AUTO_SCRATCH_GOLD_EVIP"
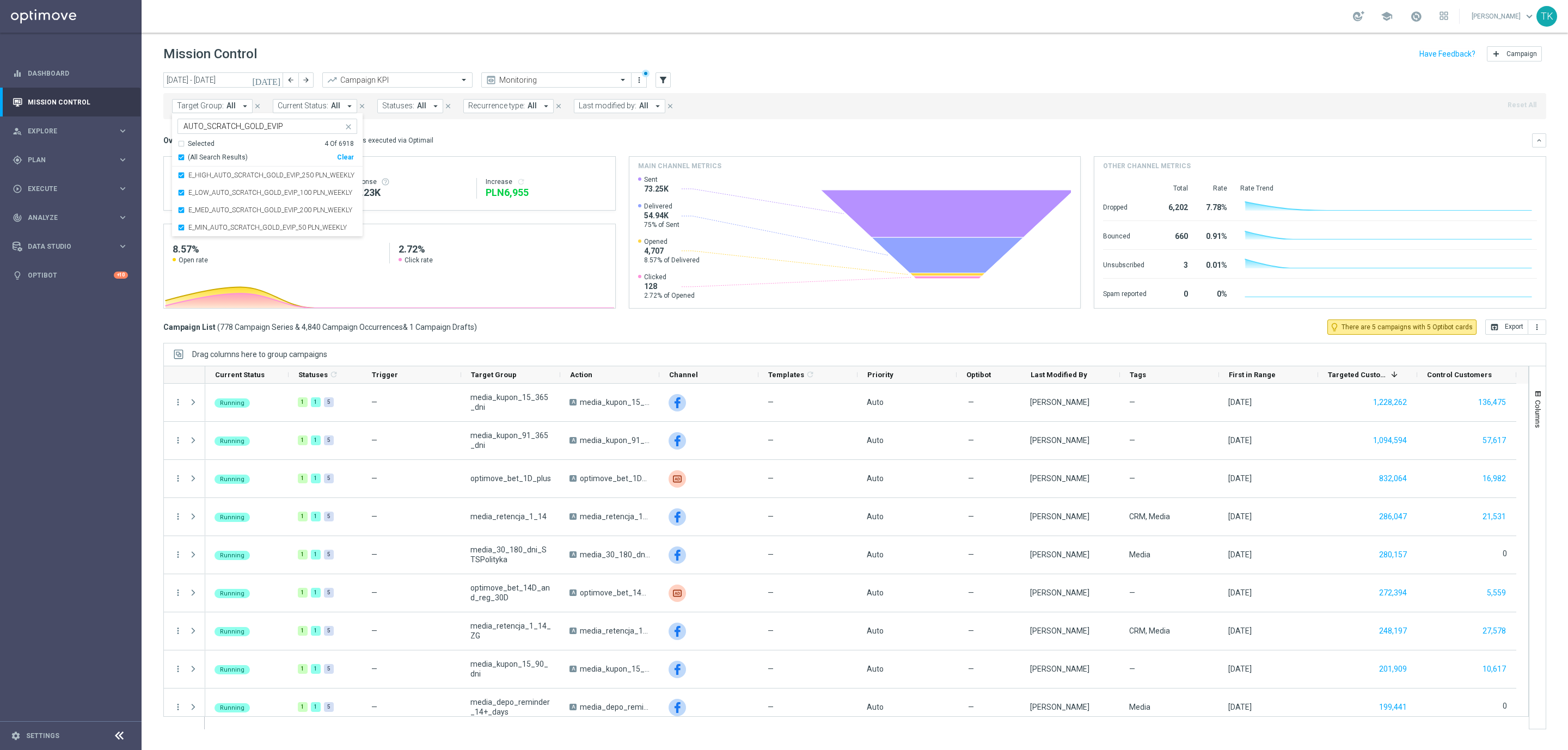
click at [149, 125] on div "today 18 Aug 2025 - 24 Aug 2025 arrow_back arrow_forward Campaign KPI trending_…" at bounding box center [855, 406] width 1426 height 668
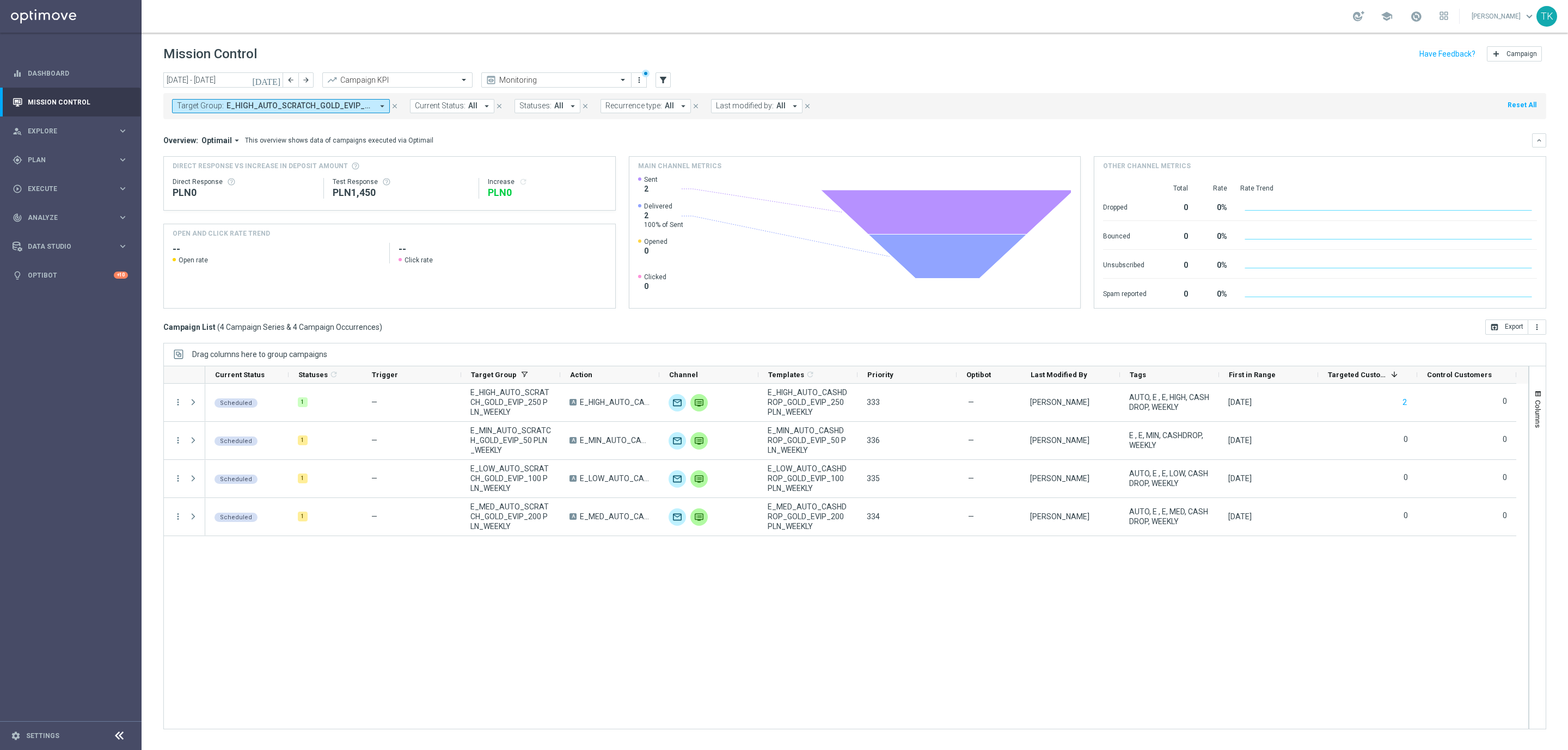
click at [293, 103] on span "E_HIGH_AUTO_SCRATCH_GOLD_EVIP_250 PLN_WEEKLY, E_LOW_AUTO_SCRATCH_GOLD_EVIP_100 …" at bounding box center [300, 105] width 147 height 9
click at [0, 0] on div "Clear" at bounding box center [0, 0] width 0 height 0
click at [207, 124] on input "text" at bounding box center [263, 126] width 160 height 9
paste input "AUTO_SCRATCH_SILVER_EVIP"
click at [183, 156] on div "(All Search Results)" at bounding box center [258, 157] width 160 height 9
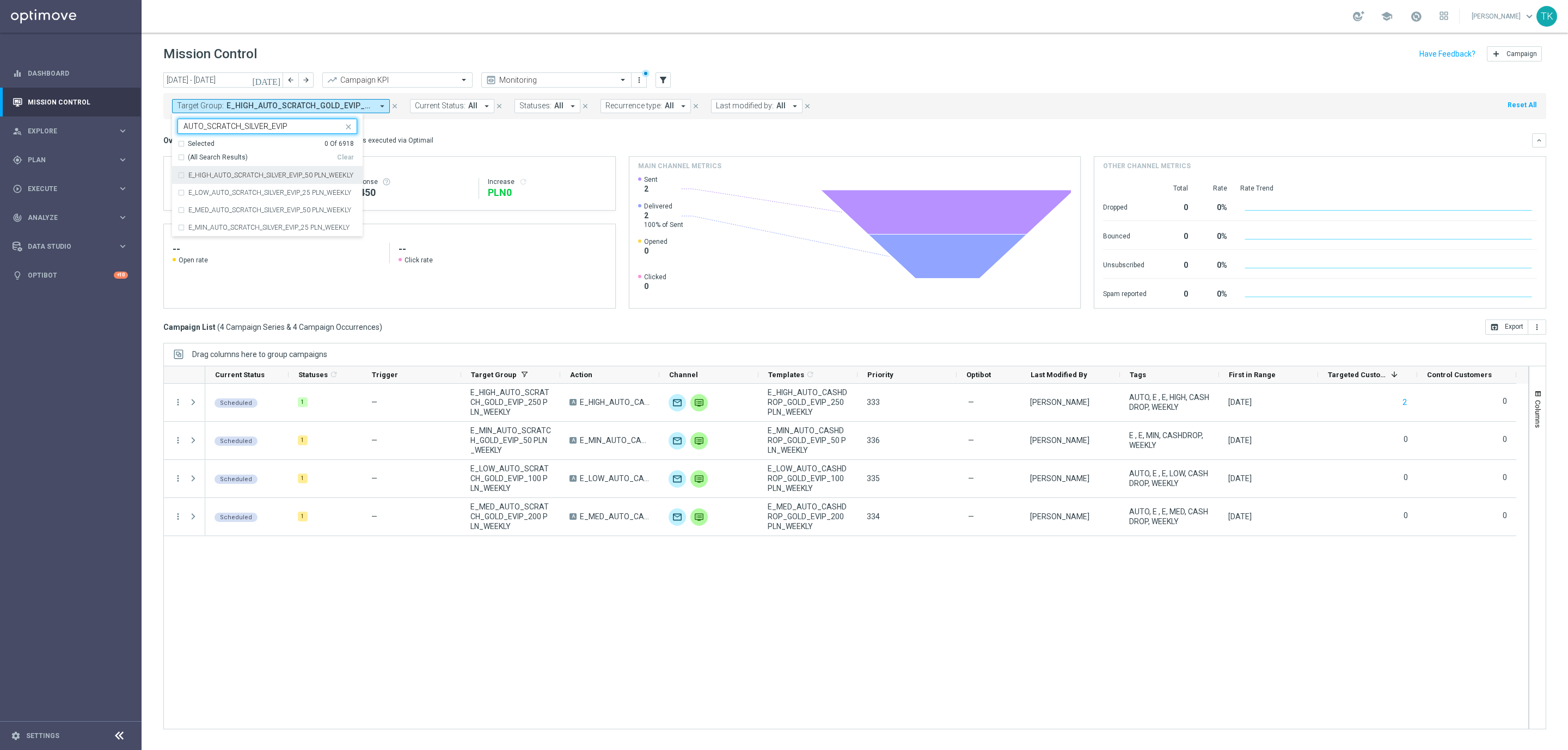
type input "AUTO_SCRATCH_SILVER_EVIP"
click at [154, 132] on div "today 18 Aug 2025 - 24 Aug 2025 arrow_back arrow_forward Campaign KPI trending_…" at bounding box center [855, 406] width 1426 height 668
click at [266, 100] on button "Target Group: E_HIGH_AUTO_SCRATCH_SILVER_EVIP_50 PLN_WEEKLY, E_LOW_AUTO_SCRATCH…" at bounding box center [281, 106] width 218 height 14
click at [0, 0] on div "Clear" at bounding box center [0, 0] width 0 height 0
click at [227, 123] on input "text" at bounding box center [263, 126] width 160 height 9
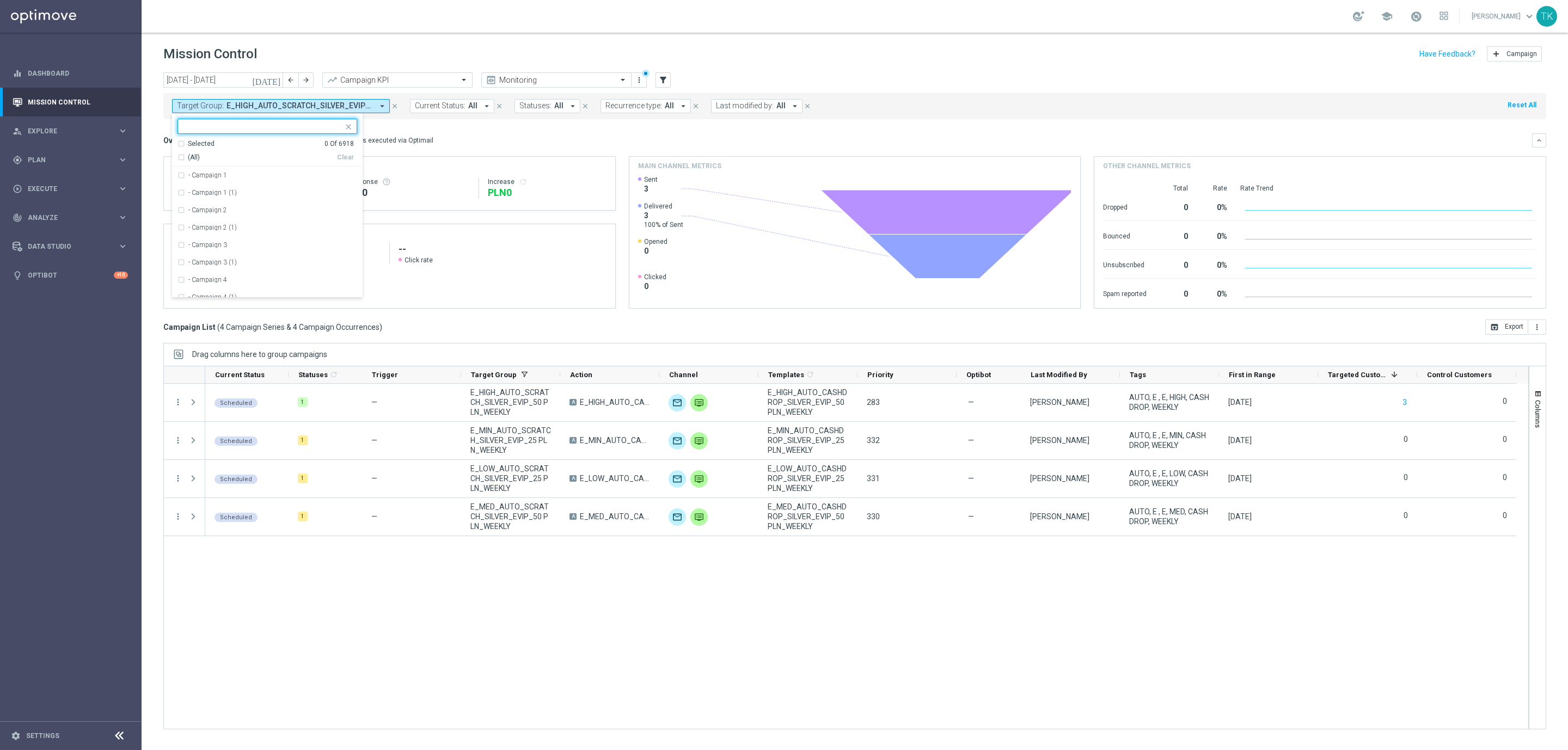
paste input "AUTO_CASHBACK_GOLD_EVIP_25"
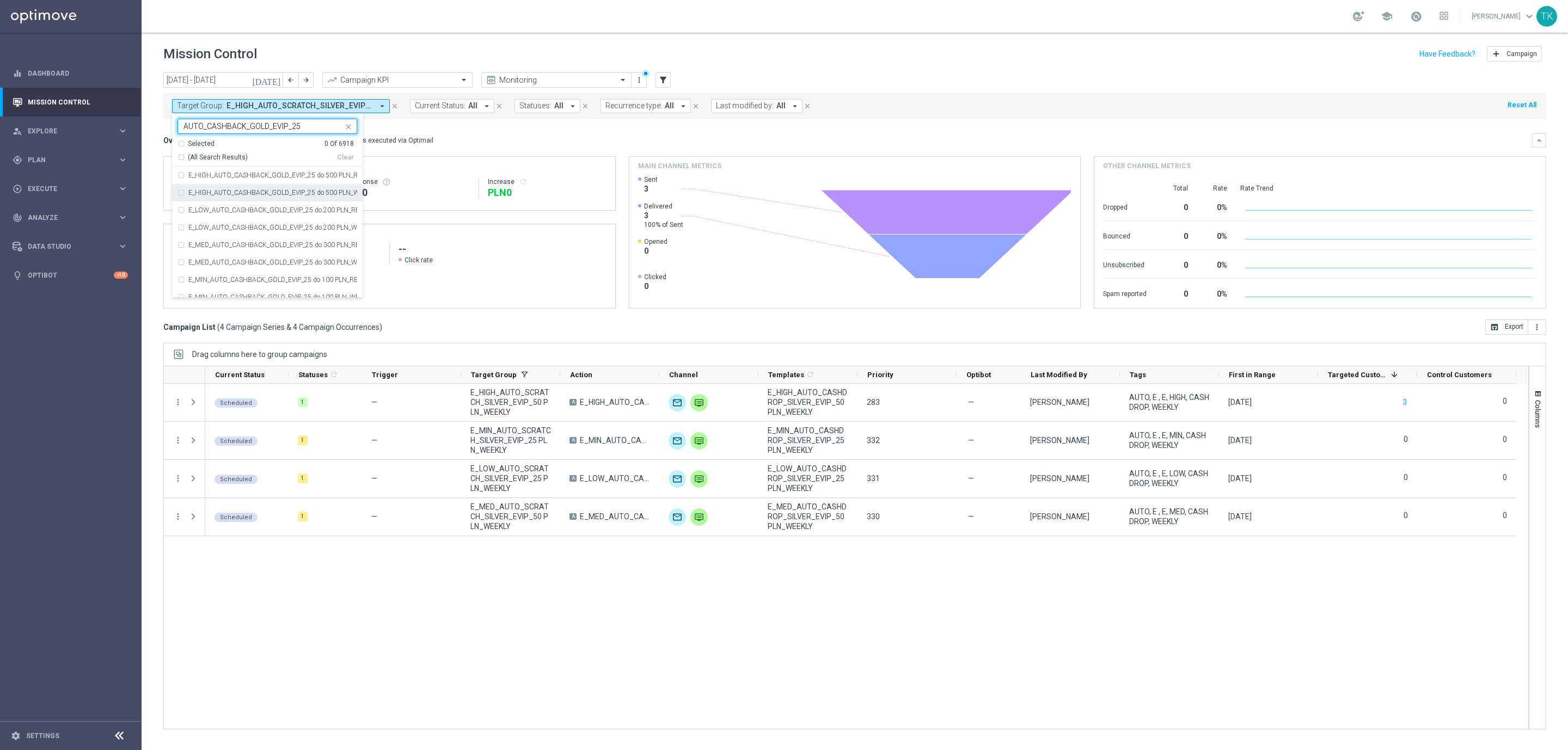
click at [212, 194] on label "E_HIGH_AUTO_CASHBACK_GOLD_EVIP_25 do 500 PLN_WEEKLY" at bounding box center [273, 192] width 169 height 6
type input "AUTO_CASHBACK_GOLD_EVIP_25"
click at [214, 222] on div "E_LOW_AUTO_CASHBACK_GOLD_EVIP_25 do 200 PLN_WEEKLY" at bounding box center [267, 227] width 180 height 17
click at [214, 253] on div "E_MED_AUTO_CASHBACK_GOLD_EVIP_25 do 300 PLN_WEEKLY" at bounding box center [267, 262] width 180 height 17
click at [214, 293] on div "E_MIN_AUTO_CASHBACK_GOLD_EVIP_25 do 100 PLN_WEEKLY" at bounding box center [267, 297] width 180 height 17
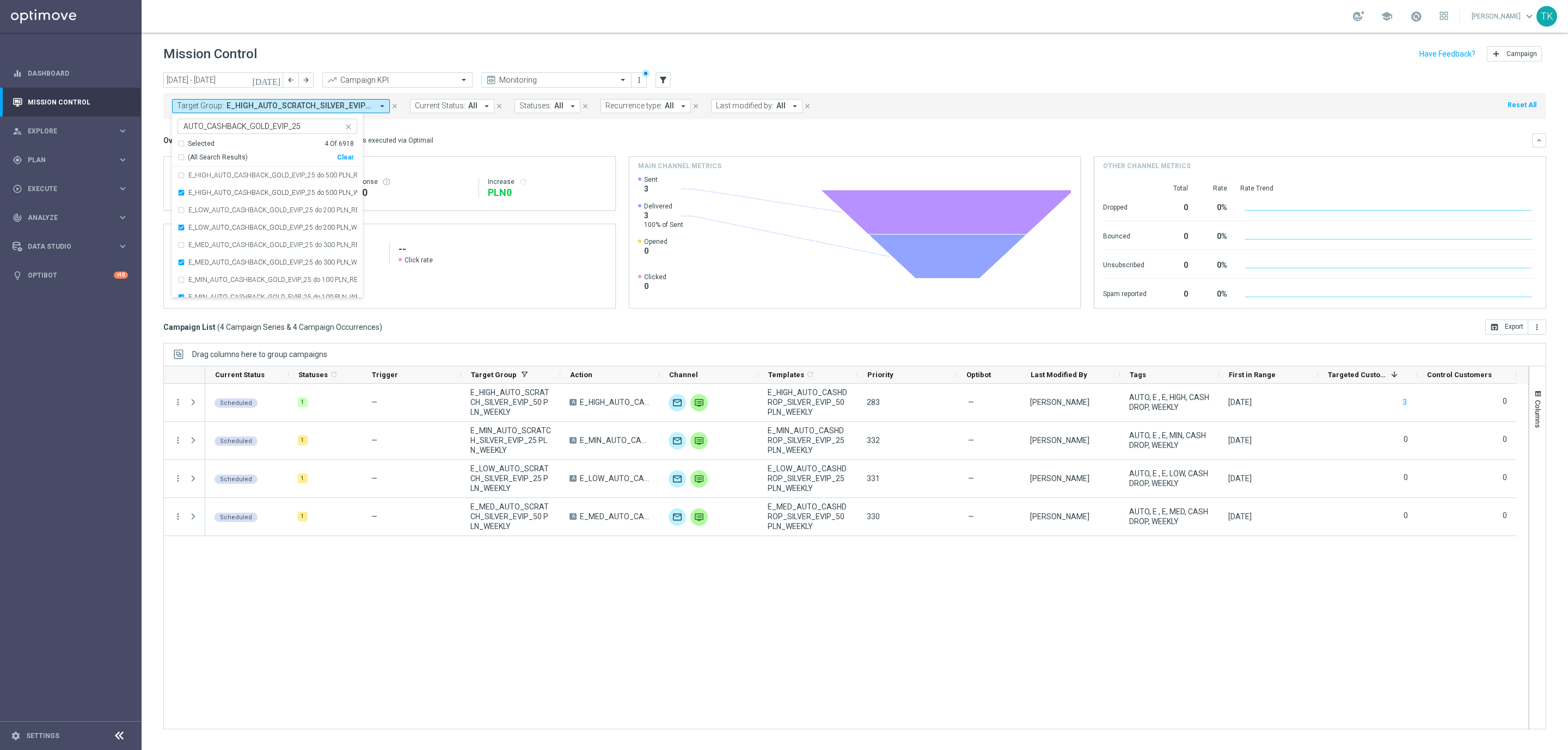
click at [152, 156] on div "today 18 Aug 2025 - 24 Aug 2025 arrow_back arrow_forward Campaign KPI trending_…" at bounding box center [855, 406] width 1426 height 668
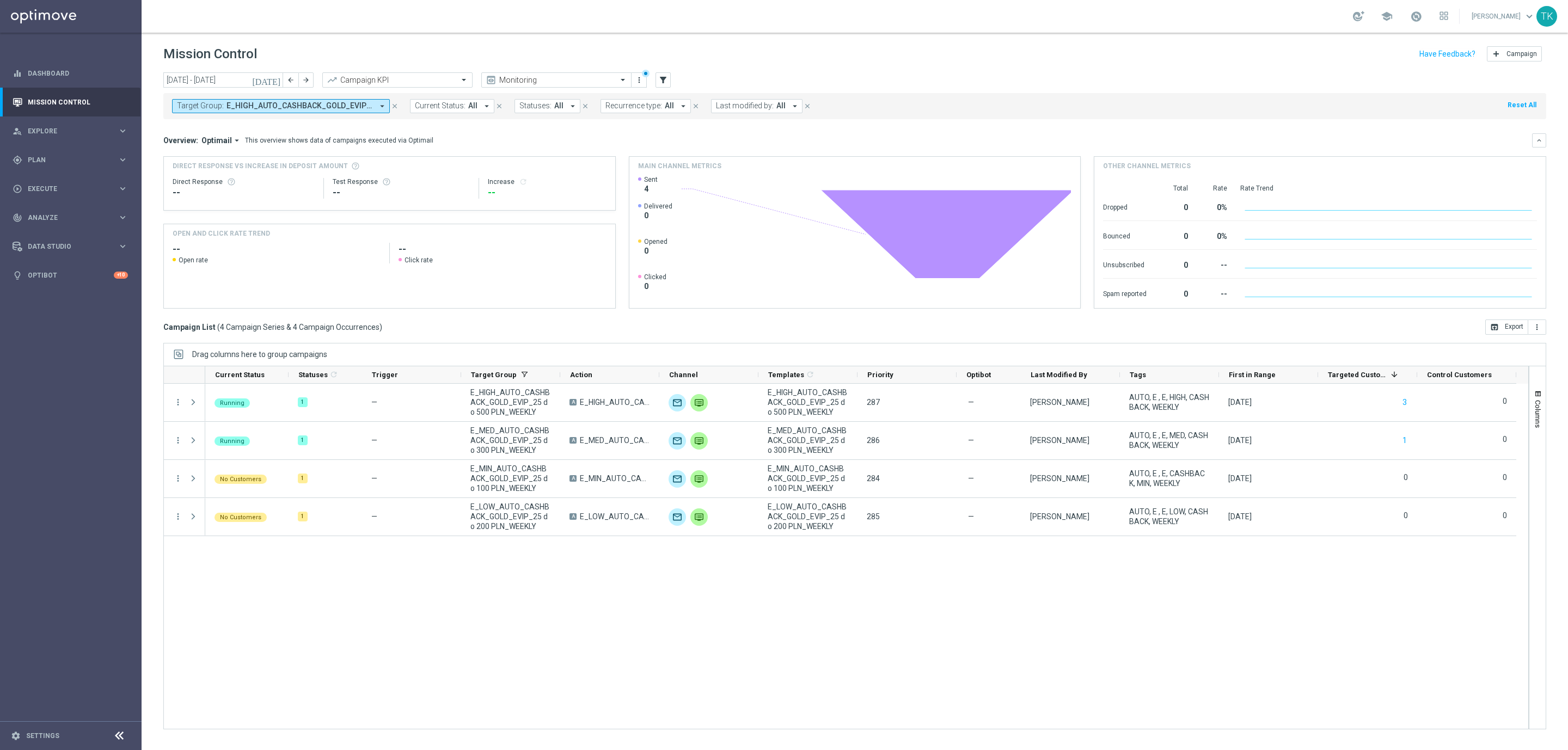
click at [302, 105] on span "E_HIGH_AUTO_CASHBACK_GOLD_EVIP_25 do 500 PLN_WEEKLY, E_LOW_AUTO_CASHBACK_GOLD_E…" at bounding box center [300, 105] width 147 height 9
click at [0, 0] on div "Clear" at bounding box center [0, 0] width 0 height 0
click at [216, 125] on input "text" at bounding box center [263, 126] width 160 height 9
paste input "AUTO_CASHBACK_SILVER_EVIP_25"
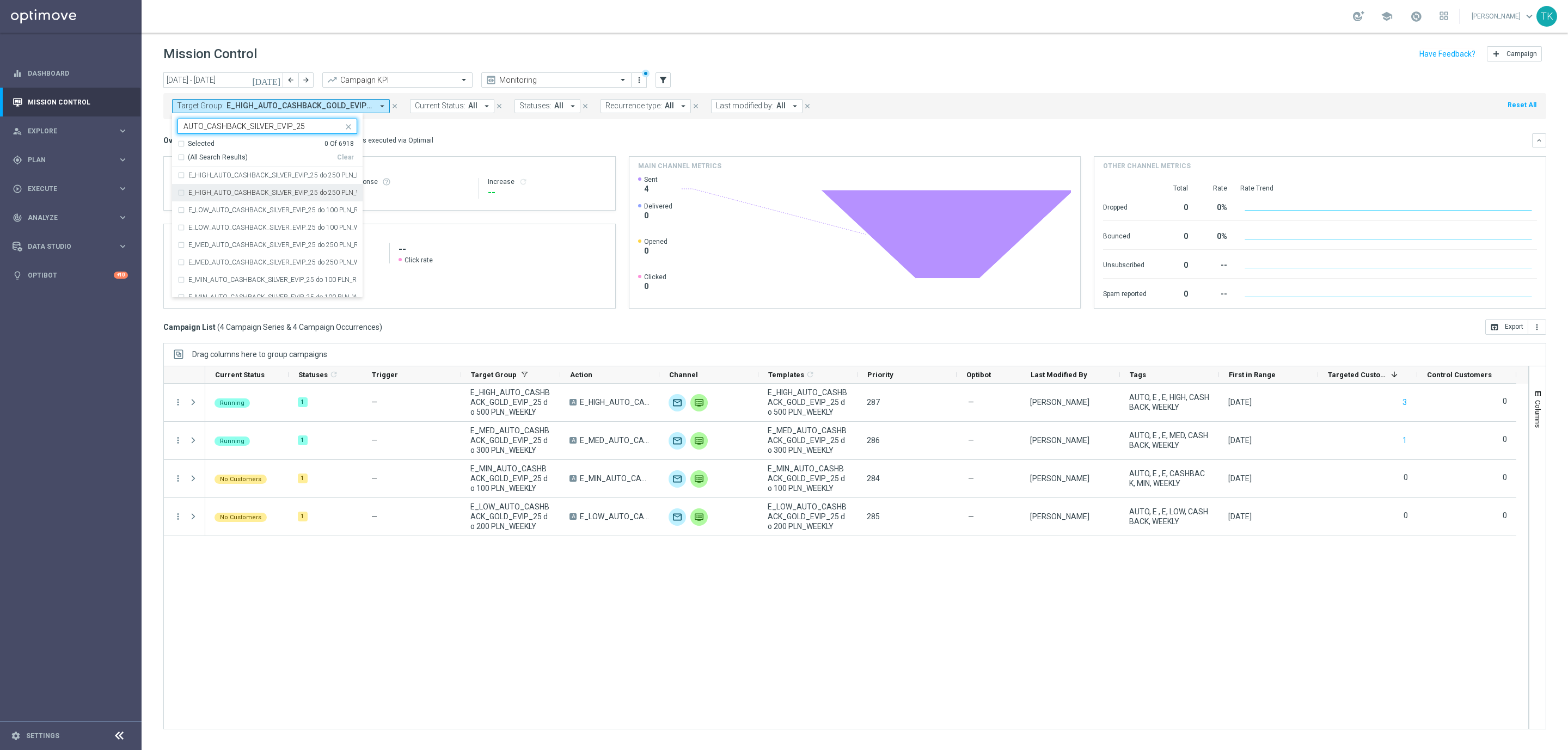
click at [219, 189] on div "E_HIGH_AUTO_CASHBACK_SILVER_EVIP_25 do 250 PLN_WEEKLY" at bounding box center [267, 192] width 180 height 17
type input "AUTO_CASHBACK_SILVER_EVIP_25"
click at [219, 225] on label "E_LOW_AUTO_CASHBACK_SILVER_EVIP_25 do 100 PLN_WEEKLY" at bounding box center [273, 227] width 169 height 6
click at [219, 264] on label "E_MED_AUTO_CASHBACK_SILVER_EVIP_25 do 250 PLN_WEEKLY" at bounding box center [273, 262] width 169 height 6
click at [219, 289] on div "E_MIN_AUTO_CASHBACK_SILVER_EVIP_25 do 100 PLN_WEEKLY" at bounding box center [267, 297] width 180 height 17
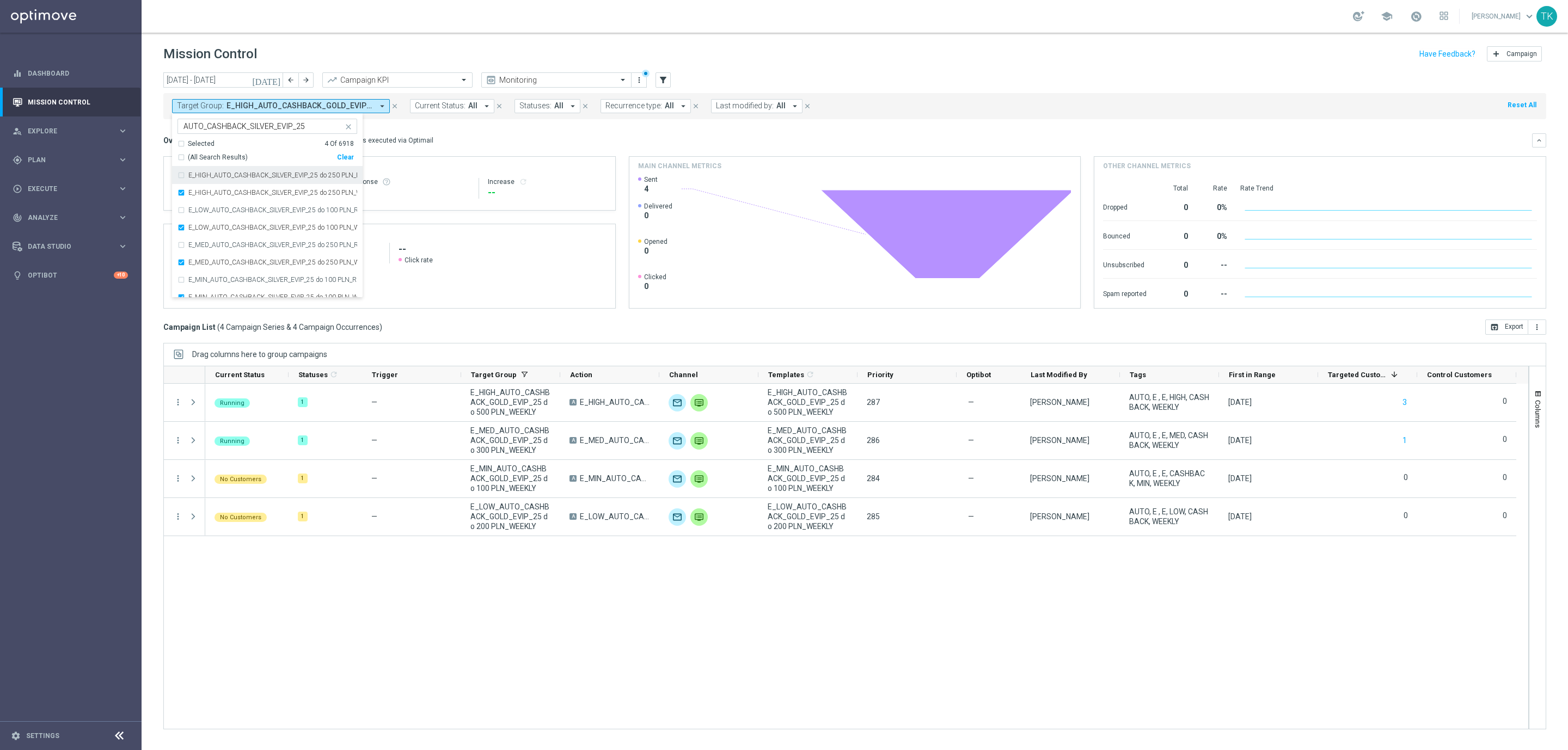
click at [157, 157] on div "today 18 Aug 2025 - 24 Aug 2025 arrow_back arrow_forward Campaign KPI trending_…" at bounding box center [855, 406] width 1426 height 668
